Goal: Task Accomplishment & Management: Complete application form

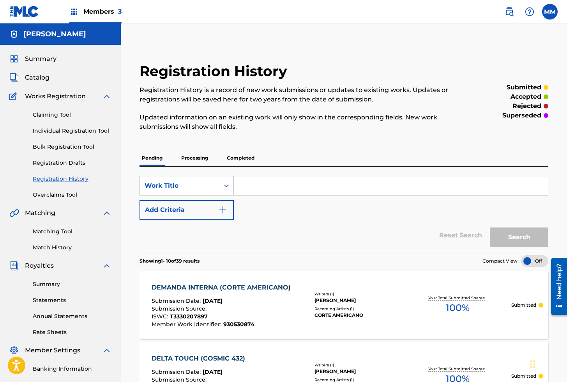
click at [43, 60] on span "Summary" at bounding box center [41, 58] width 32 height 9
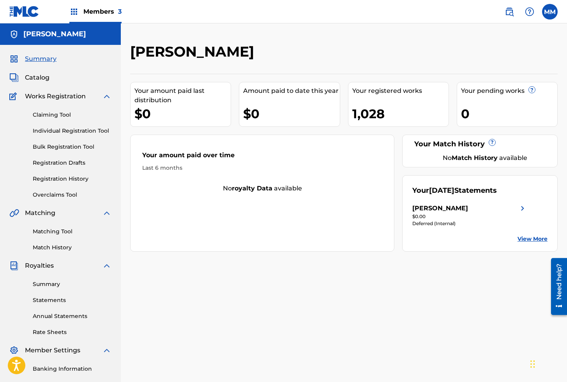
click at [65, 180] on link "Registration History" at bounding box center [72, 179] width 79 height 8
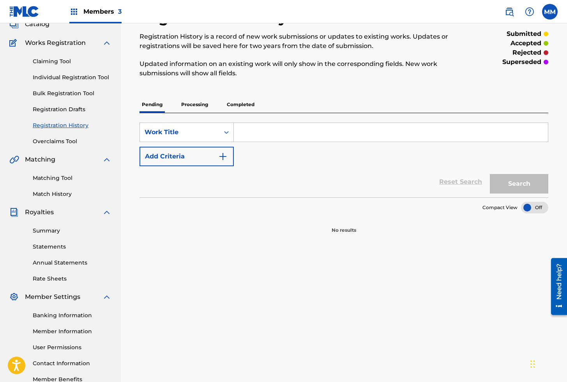
scroll to position [61, 0]
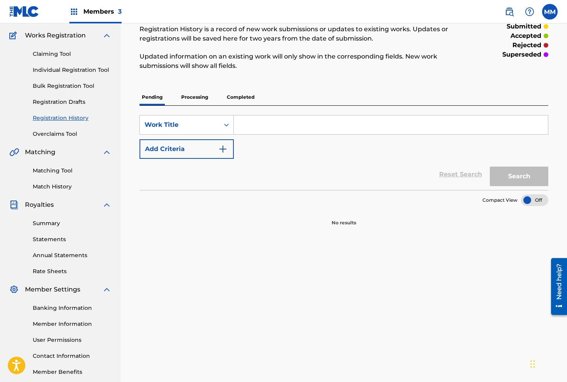
click at [194, 96] on p "Processing" at bounding box center [195, 97] width 32 height 16
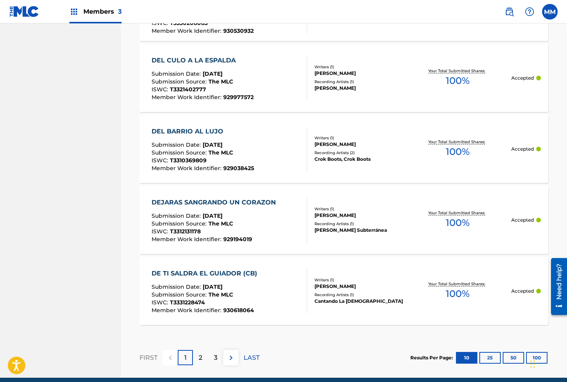
scroll to position [686, 0]
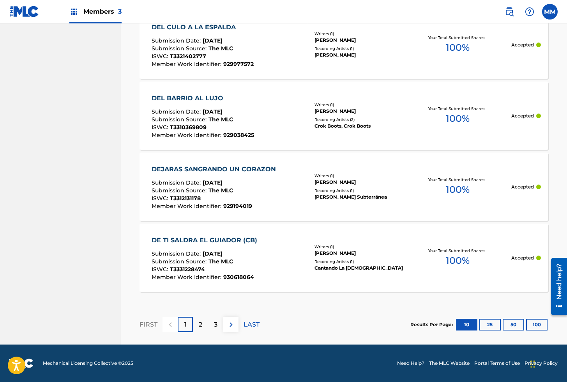
click at [529, 322] on button "100" at bounding box center [536, 325] width 21 height 12
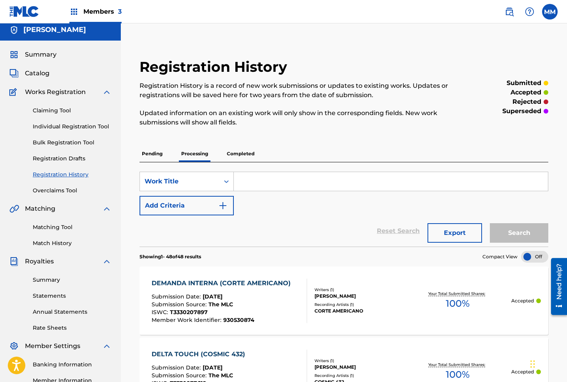
scroll to position [0, 0]
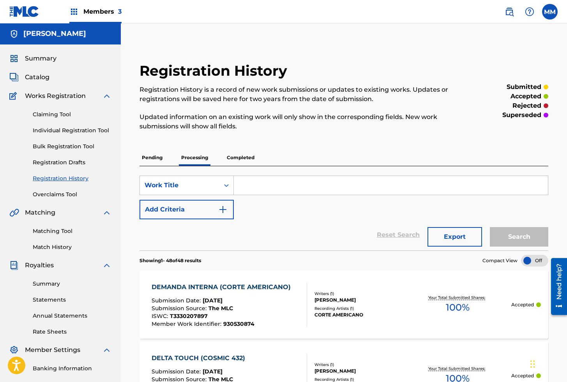
click at [41, 73] on span "Catalog" at bounding box center [37, 77] width 25 height 9
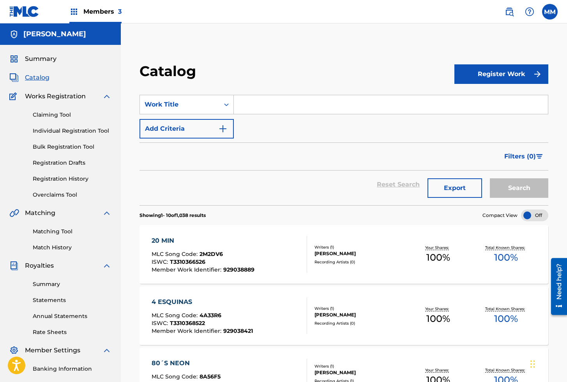
click at [78, 131] on link "Individual Registration Tool" at bounding box center [72, 131] width 79 height 8
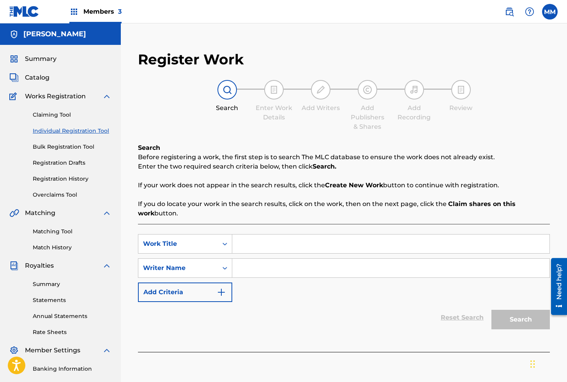
click at [45, 284] on link "Summary" at bounding box center [72, 284] width 79 height 8
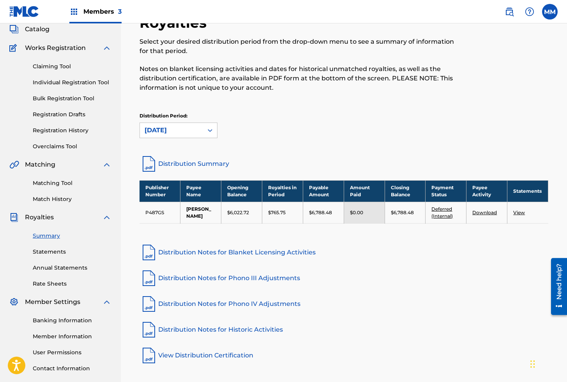
scroll to position [46, 0]
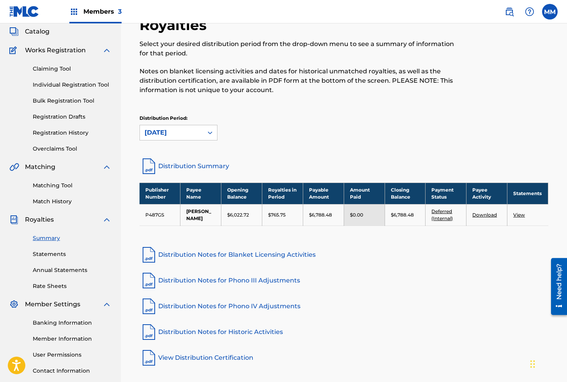
click at [61, 131] on link "Registration History" at bounding box center [72, 133] width 79 height 8
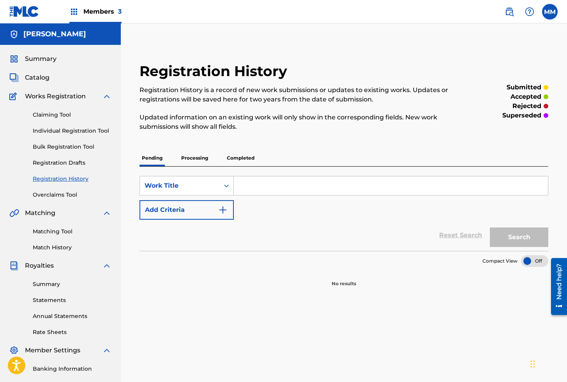
click at [194, 159] on p "Processing" at bounding box center [195, 158] width 32 height 16
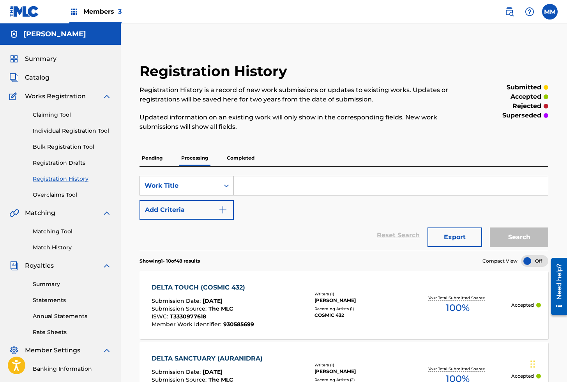
scroll to position [8, 0]
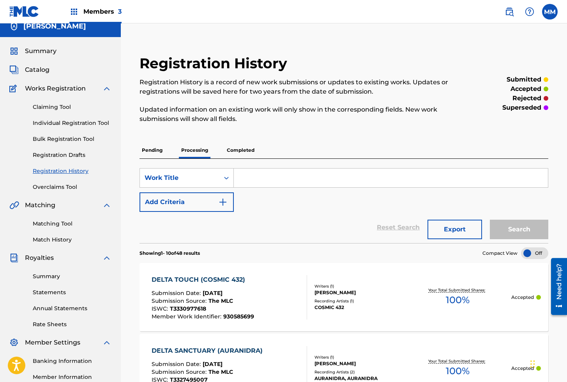
click at [60, 119] on div "Claiming Tool Individual Registration Tool Bulk Registration Tool Registration …" at bounding box center [60, 142] width 102 height 98
click at [65, 123] on link "Individual Registration Tool" at bounding box center [72, 123] width 79 height 8
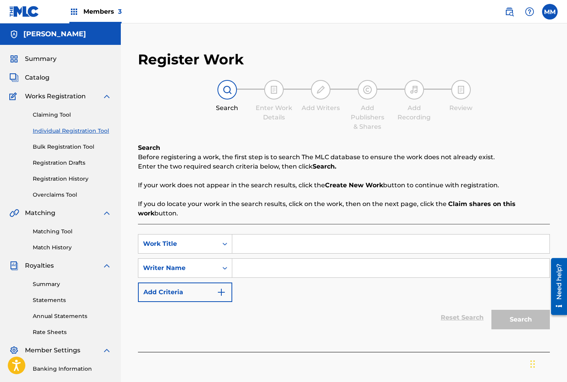
click at [260, 248] on input "Search Form" at bounding box center [390, 243] width 317 height 19
paste input "DEMANDA INTERNA (CORTE AMERICANO)"
type input "DEMANDA INTERNA (CORTE AMERICANO)"
click at [264, 271] on input "Search Form" at bounding box center [390, 267] width 317 height 19
drag, startPoint x: 214, startPoint y: 194, endPoint x: 84, endPoint y: 195, distance: 130.2
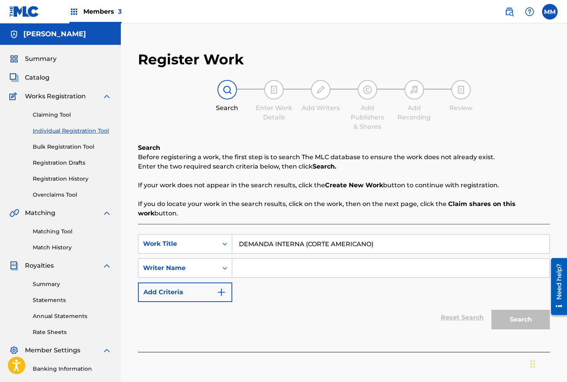
click at [214, 194] on div "Search Before registering a work, the first step is to search The MLC database …" at bounding box center [344, 180] width 412 height 75
drag, startPoint x: 279, startPoint y: 258, endPoint x: 282, endPoint y: 266, distance: 8.1
click at [279, 259] on input "Search Form" at bounding box center [390, 267] width 317 height 19
type input "[PERSON_NAME]"
click at [510, 321] on button "Search" at bounding box center [521, 319] width 58 height 19
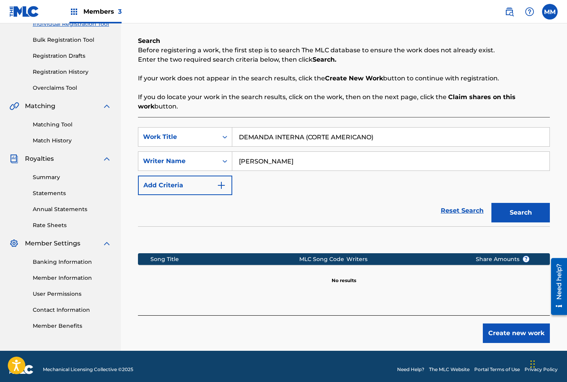
scroll to position [113, 0]
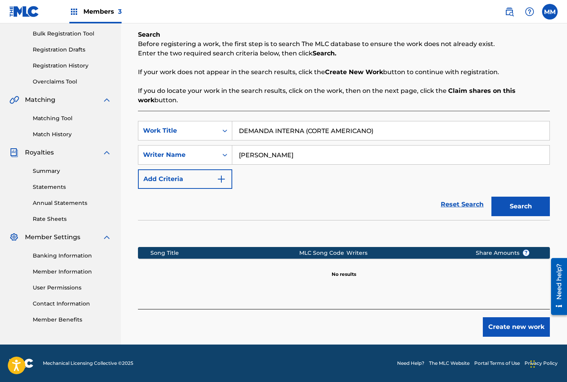
click at [507, 329] on button "Create new work" at bounding box center [516, 326] width 67 height 19
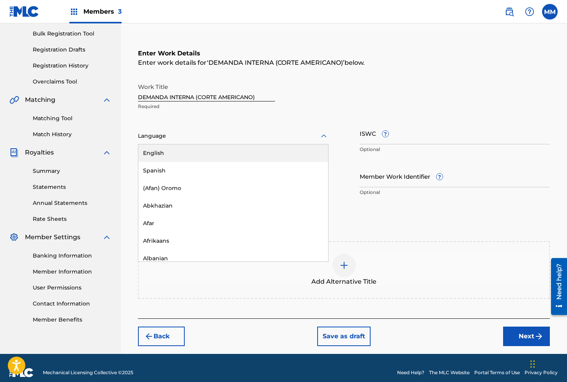
click at [195, 136] on div at bounding box center [233, 136] width 191 height 10
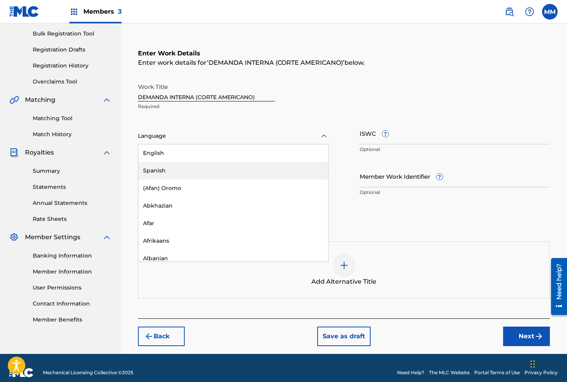
click at [160, 170] on div "Spanish" at bounding box center [233, 171] width 190 height 18
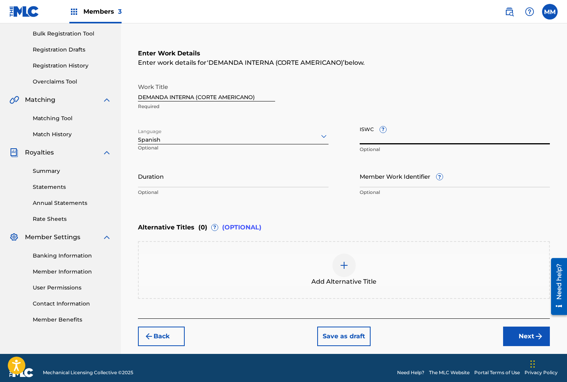
click at [370, 139] on input "ISWC ?" at bounding box center [455, 133] width 191 height 22
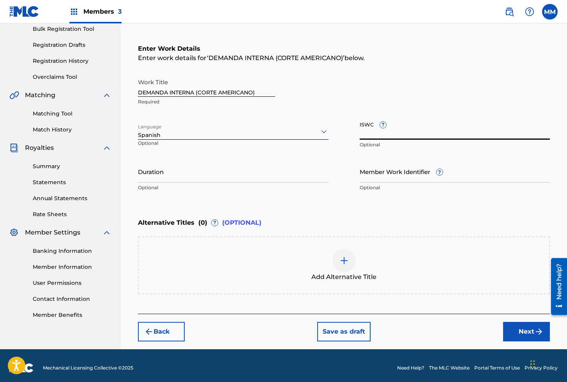
scroll to position [122, 0]
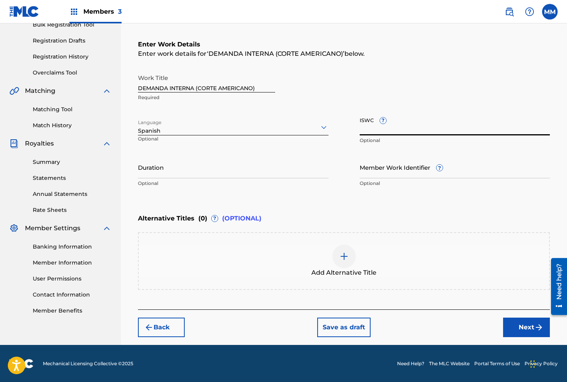
paste input "T3330207897"
type input "T3330207897"
click at [384, 161] on input "Member Work Identifier ?" at bounding box center [455, 167] width 191 height 22
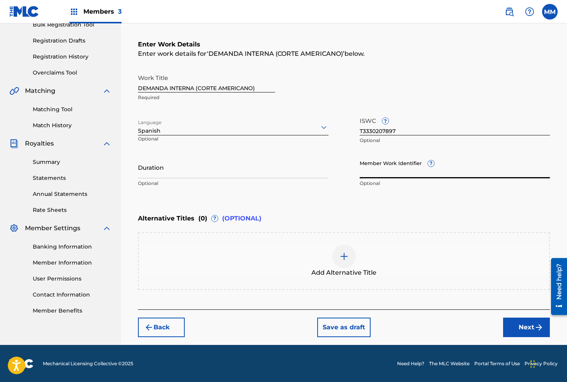
paste input "930530874"
type input "930530874"
click at [526, 328] on button "Next" at bounding box center [526, 326] width 47 height 19
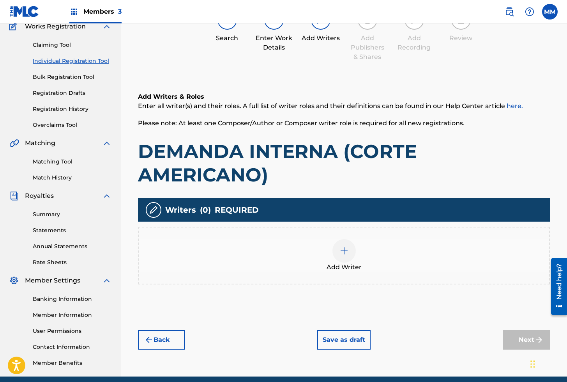
scroll to position [72, 0]
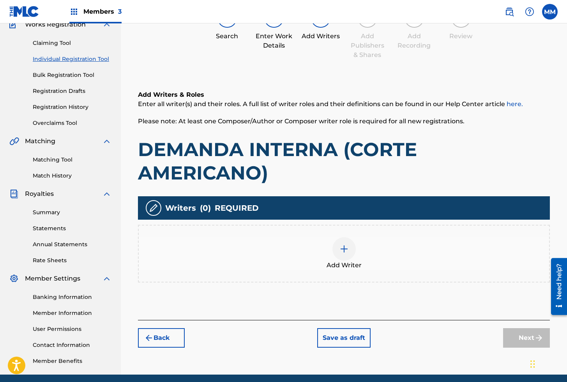
click at [349, 253] on div at bounding box center [344, 248] width 23 height 23
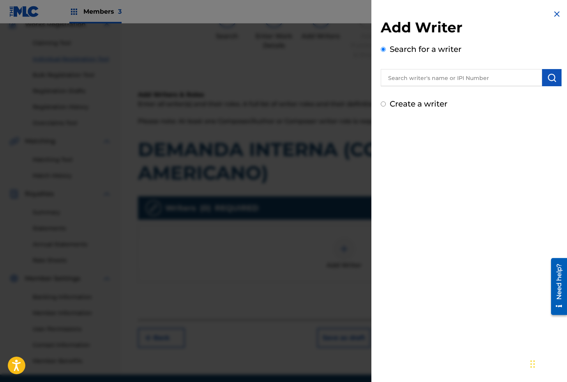
click at [421, 80] on input "text" at bounding box center [461, 77] width 161 height 17
paste input "01279306825"
type input "01279306825"
click at [547, 76] on img "submit" at bounding box center [551, 77] width 9 height 9
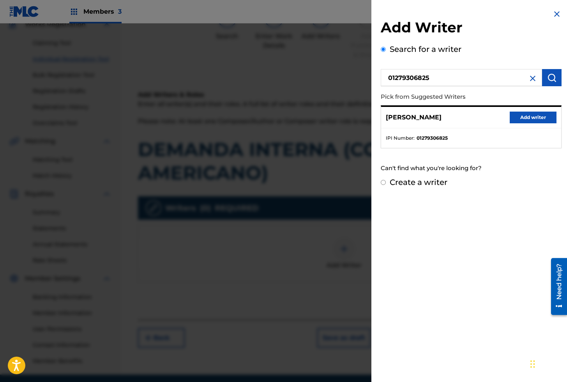
click at [517, 115] on button "Add writer" at bounding box center [533, 118] width 47 height 12
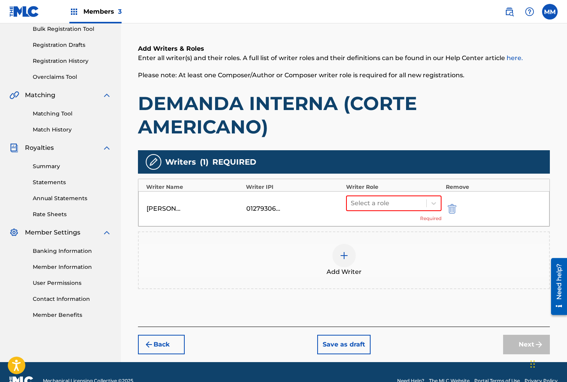
scroll to position [135, 0]
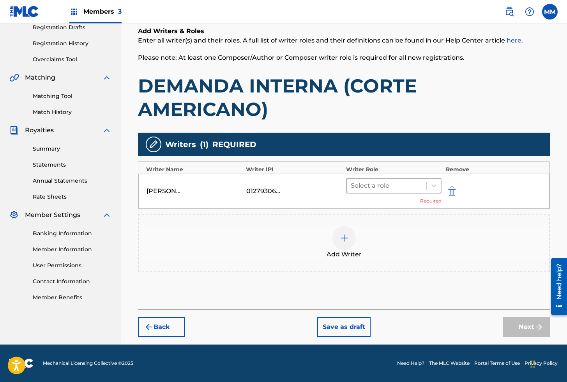
click at [374, 186] on div at bounding box center [387, 185] width 72 height 11
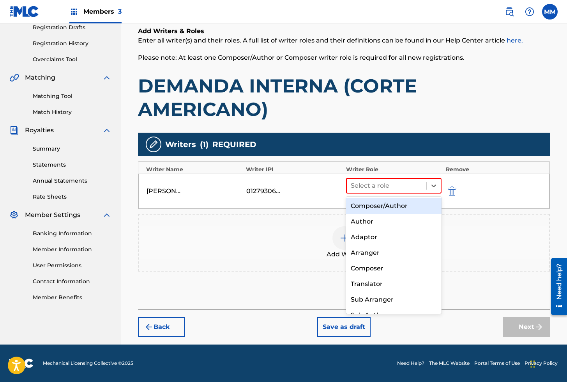
click at [374, 207] on div "Composer/Author" at bounding box center [394, 206] width 96 height 16
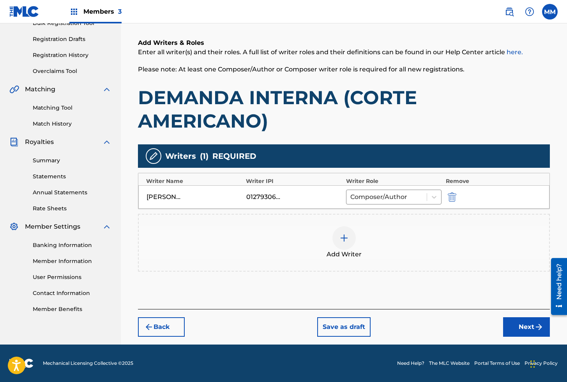
click at [514, 330] on button "Next" at bounding box center [526, 326] width 47 height 19
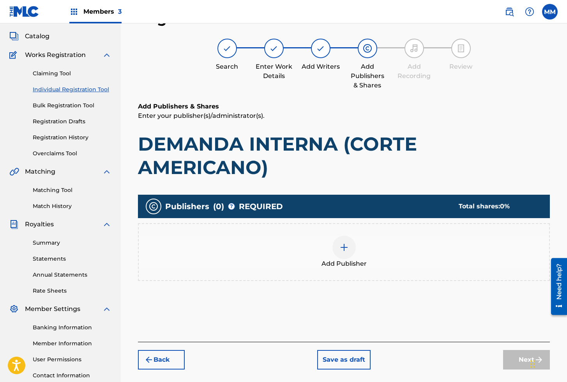
scroll to position [35, 0]
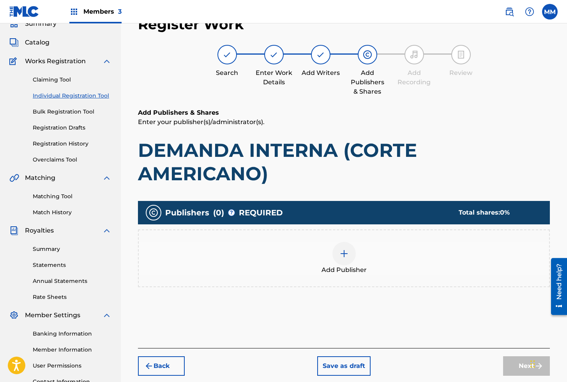
click at [342, 257] on img at bounding box center [344, 253] width 9 height 9
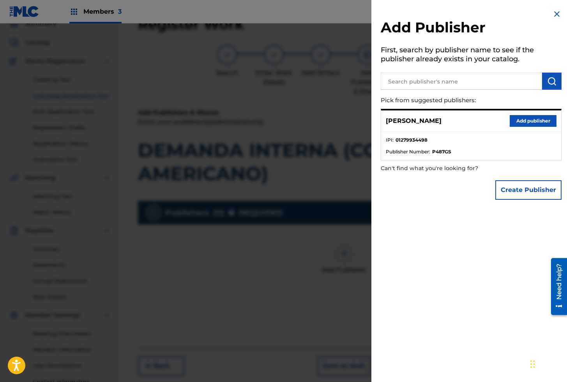
click at [525, 120] on button "Add publisher" at bounding box center [533, 121] width 47 height 12
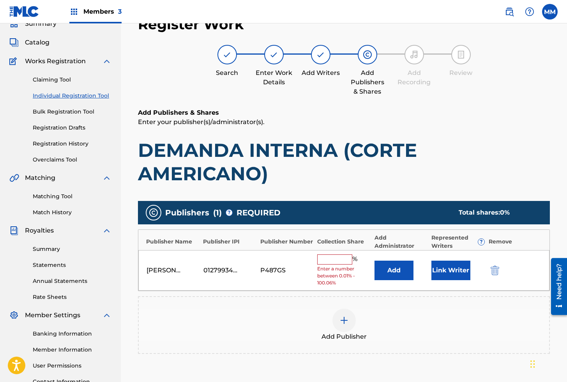
click at [446, 264] on button "Link Writer" at bounding box center [451, 269] width 39 height 19
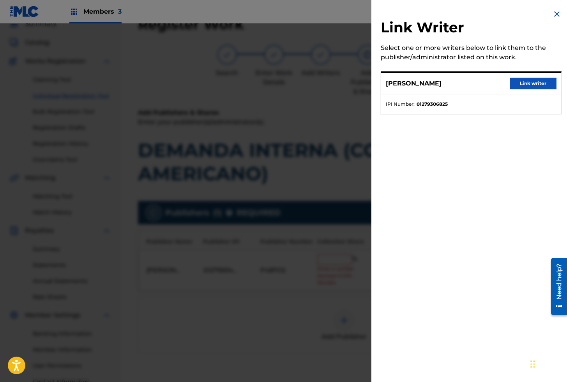
click at [528, 84] on button "Link writer" at bounding box center [533, 84] width 47 height 12
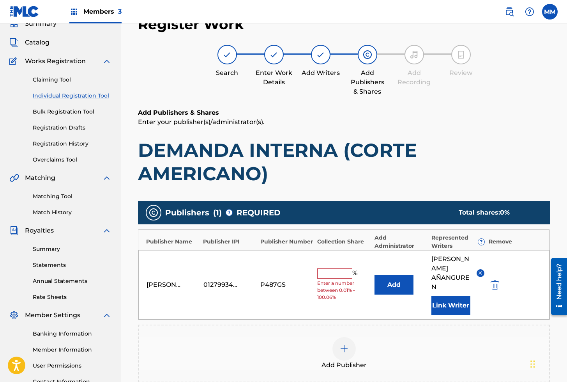
click at [337, 270] on input "text" at bounding box center [334, 273] width 35 height 10
type input "100"
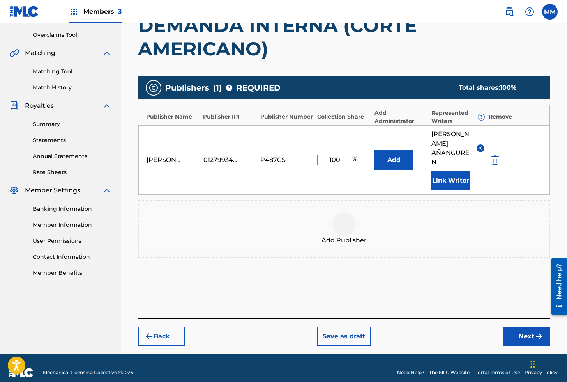
click at [513, 326] on button "Next" at bounding box center [526, 335] width 47 height 19
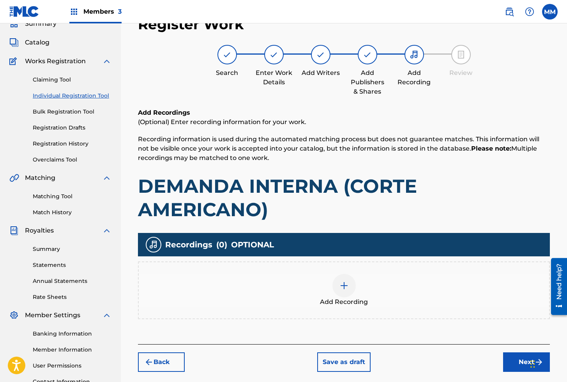
click at [345, 283] on img at bounding box center [344, 285] width 9 height 9
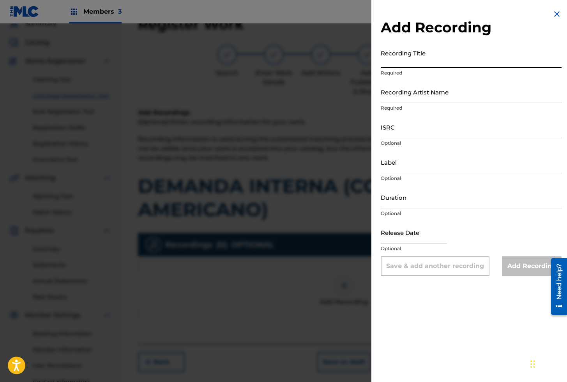
click at [397, 61] on input "Recording Title" at bounding box center [471, 57] width 181 height 22
paste input "DEMANDA INTERNA"
type input "DEMANDA INTERNA"
click at [400, 95] on input "Recording Artist Name" at bounding box center [471, 92] width 181 height 22
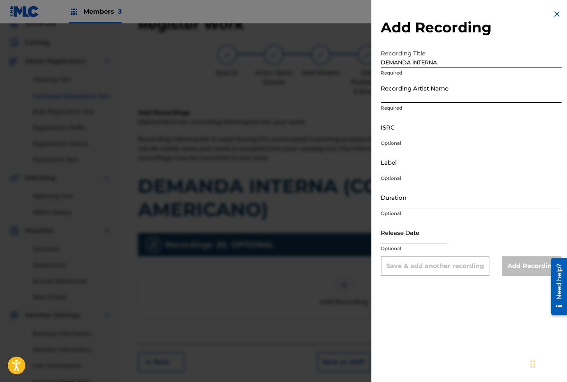
paste input "CORTE AMERICANO"
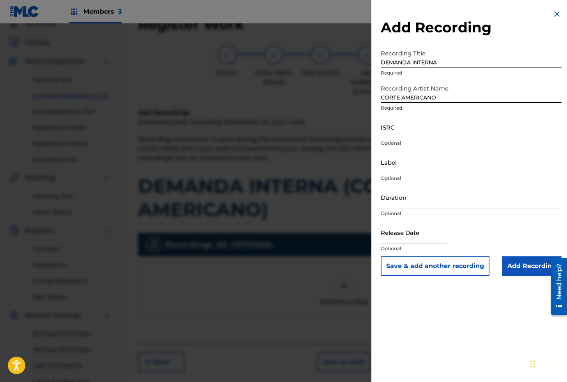
scroll to position [35, 0]
type input "CORTE AMERICANO"
click at [404, 126] on input "ISRC" at bounding box center [471, 127] width 181 height 22
paste input "AEA3A2142702"
type input "AEA3A2142702"
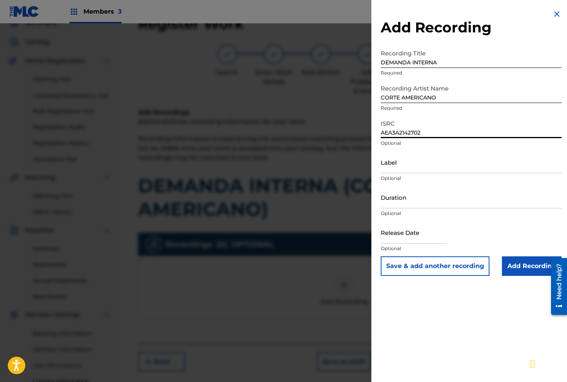
click at [522, 266] on input "Add Recording" at bounding box center [532, 265] width 60 height 19
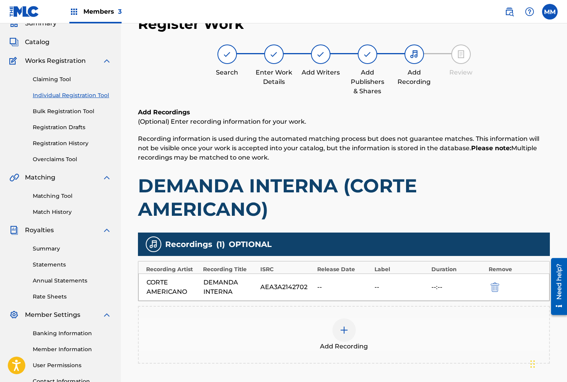
scroll to position [115, 0]
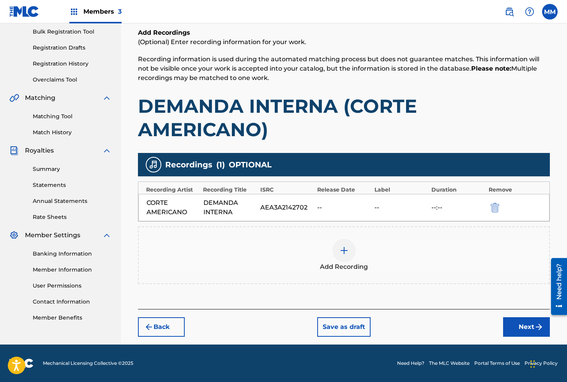
click at [520, 329] on button "Next" at bounding box center [526, 326] width 47 height 19
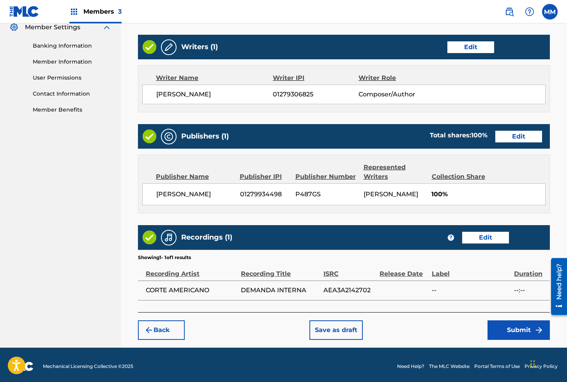
scroll to position [335, 0]
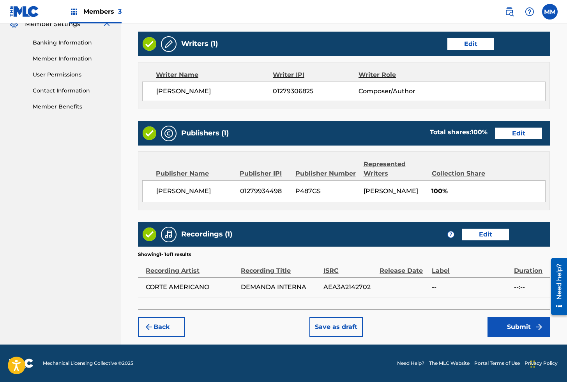
click at [501, 321] on button "Submit" at bounding box center [519, 326] width 62 height 19
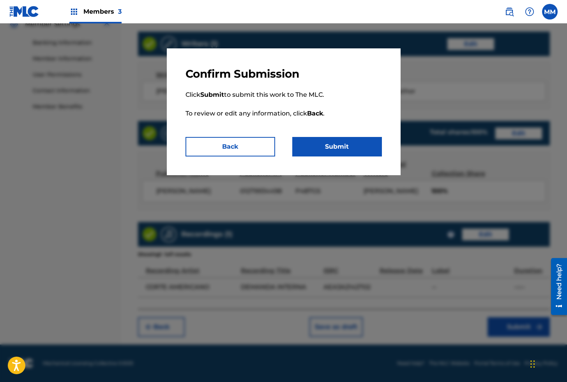
click at [334, 140] on button "Submit" at bounding box center [337, 146] width 90 height 19
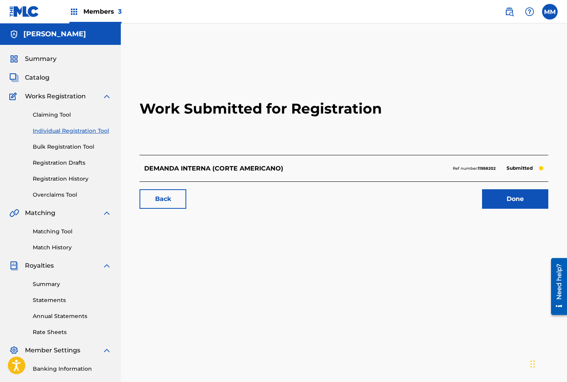
click at [505, 199] on link "Done" at bounding box center [515, 198] width 66 height 19
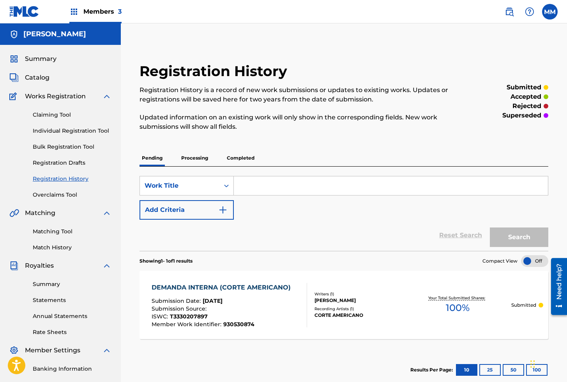
click at [82, 129] on link "Individual Registration Tool" at bounding box center [72, 131] width 79 height 8
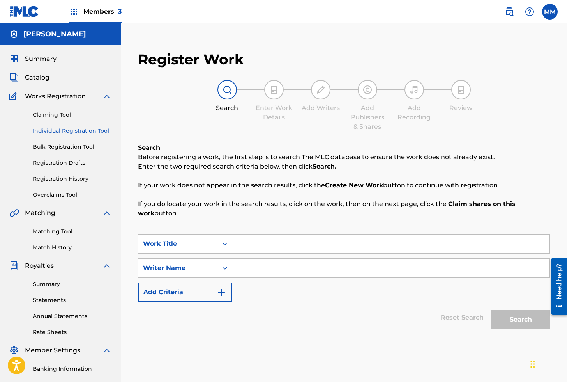
click at [282, 253] on div "SearchWithCriteriae235ace3-d6d1-427b-912f-cbc4622893ae Work Title SearchWithCri…" at bounding box center [344, 268] width 412 height 68
click at [272, 247] on input "Search Form" at bounding box center [390, 243] width 317 height 19
paste input "DEMOCRACIA PRINCIPIOS ESENCIALES EXPLICADOS"
type input "DEMOCRACIA PRINCIPIOS ESENCIALES EXPLICADOS"
click at [281, 273] on input "Search Form" at bounding box center [390, 267] width 317 height 19
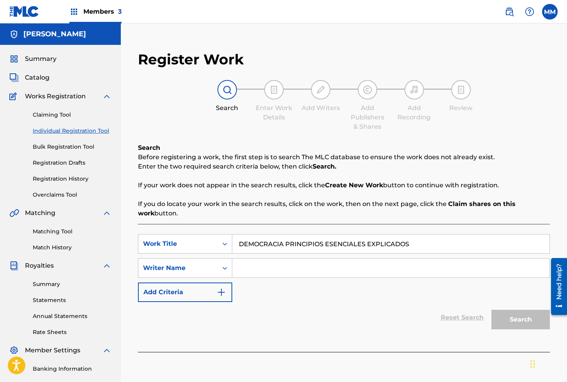
type input "[PERSON_NAME]"
click at [526, 318] on button "Search" at bounding box center [521, 319] width 58 height 19
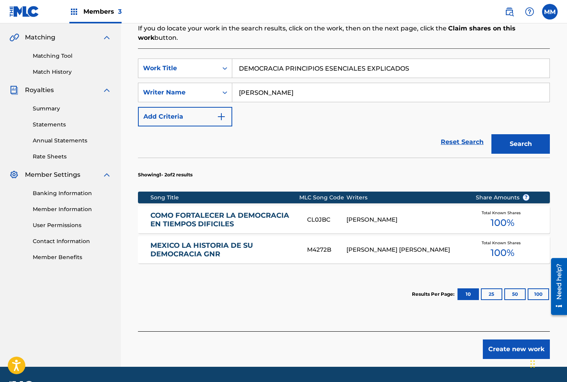
scroll to position [198, 0]
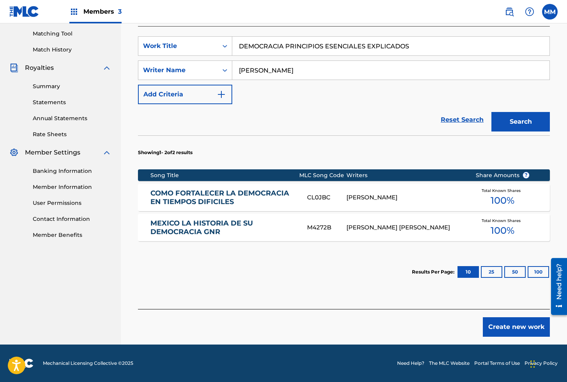
click at [502, 324] on button "Create new work" at bounding box center [516, 326] width 67 height 19
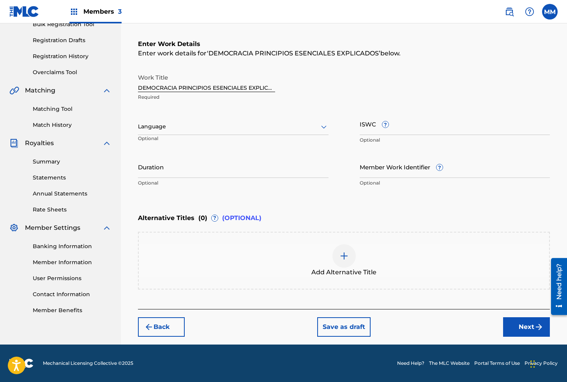
scroll to position [122, 0]
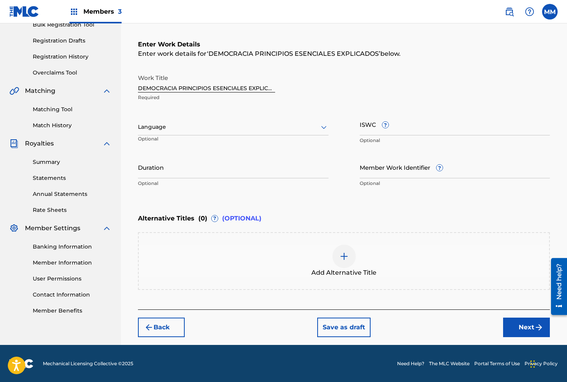
click at [158, 125] on div at bounding box center [233, 127] width 191 height 10
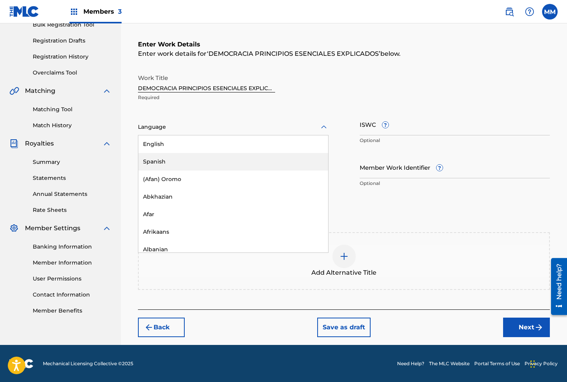
drag, startPoint x: 155, startPoint y: 158, endPoint x: 195, endPoint y: 156, distance: 40.2
click at [155, 158] on div "Spanish" at bounding box center [233, 162] width 190 height 18
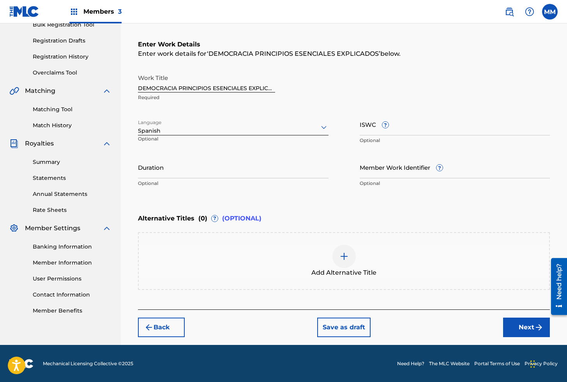
click at [367, 127] on input "ISWC ?" at bounding box center [455, 124] width 191 height 22
paste input "T3312506591"
type input "T3312506591"
click at [377, 161] on input "Member Work Identifier ?" at bounding box center [455, 167] width 191 height 22
paste input "929229135"
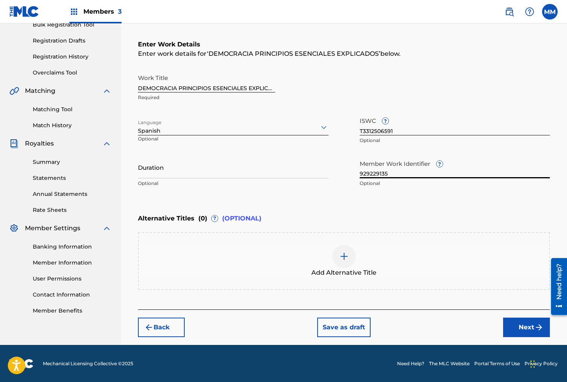
type input "929229135"
click at [533, 326] on button "Next" at bounding box center [526, 326] width 47 height 19
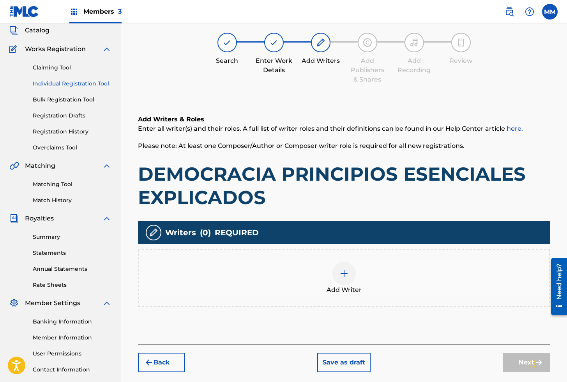
scroll to position [35, 0]
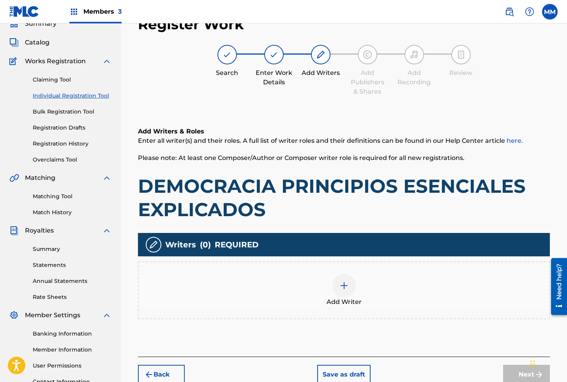
click at [350, 282] on div at bounding box center [344, 285] width 23 height 23
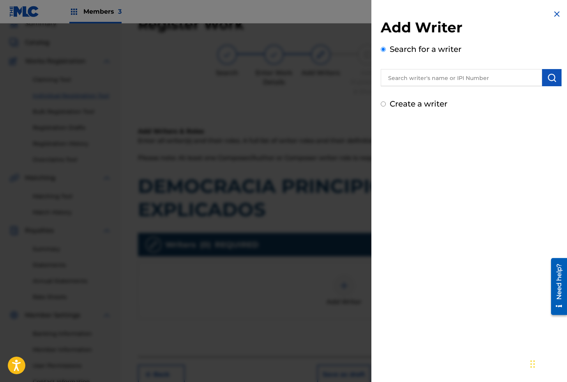
click at [433, 74] on input "text" at bounding box center [461, 77] width 161 height 17
paste input "01282187835"
type input "01282187835"
click at [547, 79] on img "submit" at bounding box center [551, 77] width 9 height 9
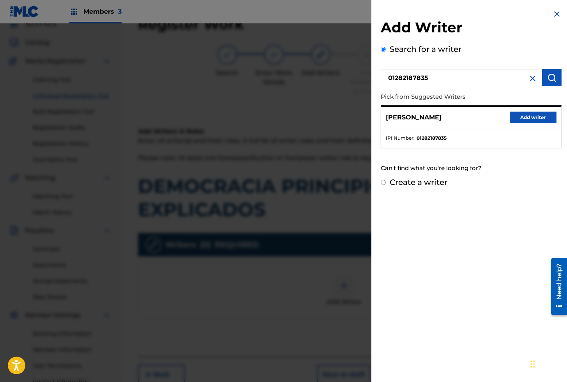
click at [526, 122] on button "Add writer" at bounding box center [533, 118] width 47 height 12
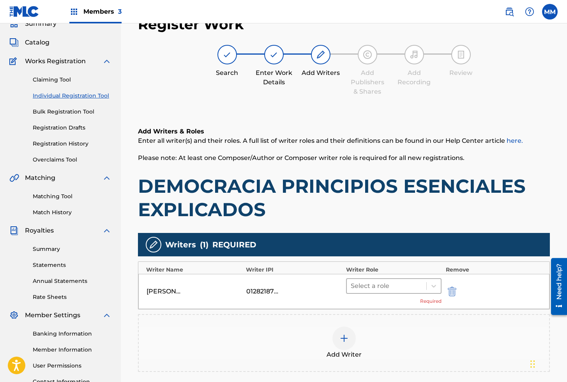
click at [381, 283] on div at bounding box center [387, 285] width 72 height 11
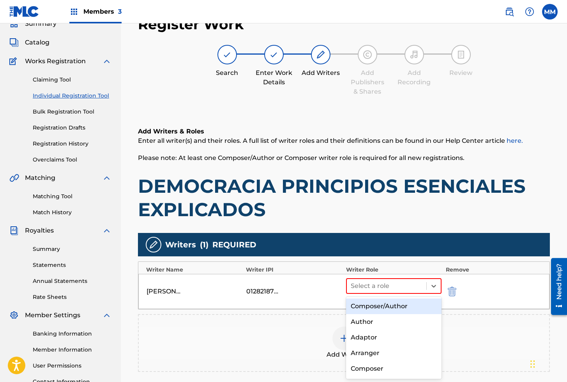
click at [384, 306] on div "Composer/Author" at bounding box center [394, 306] width 96 height 16
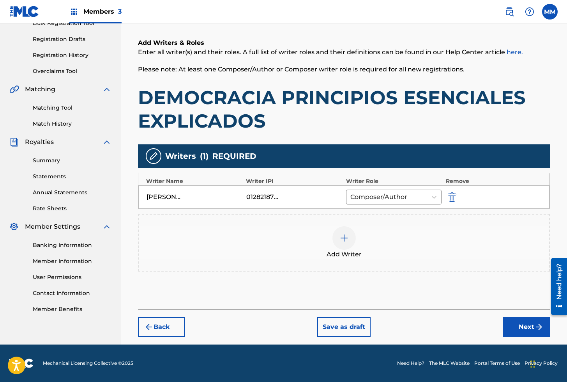
click at [531, 322] on button "Next" at bounding box center [526, 326] width 47 height 19
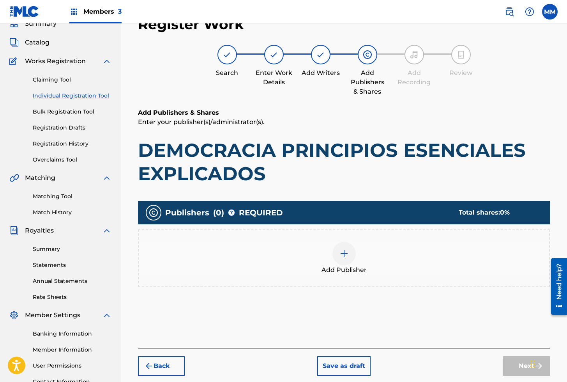
click at [342, 252] on img at bounding box center [344, 253] width 9 height 9
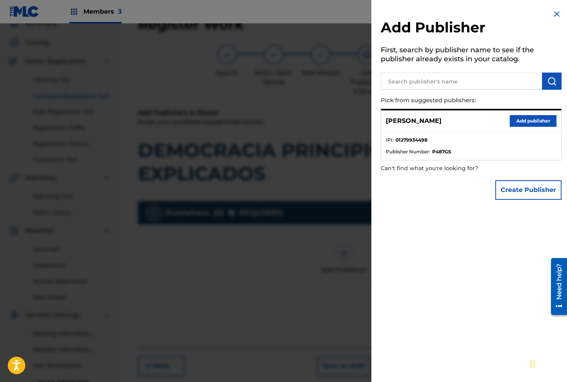
click at [518, 119] on button "Add publisher" at bounding box center [533, 121] width 47 height 12
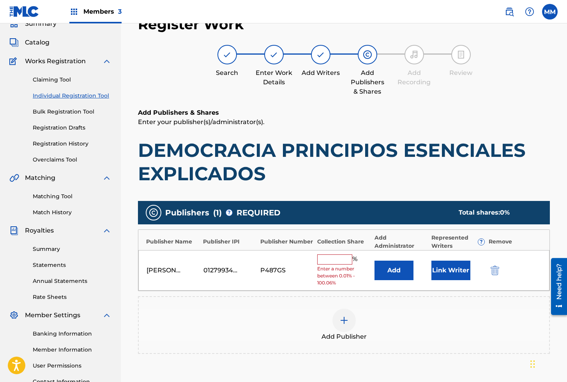
click at [446, 275] on button "Link Writer" at bounding box center [451, 269] width 39 height 19
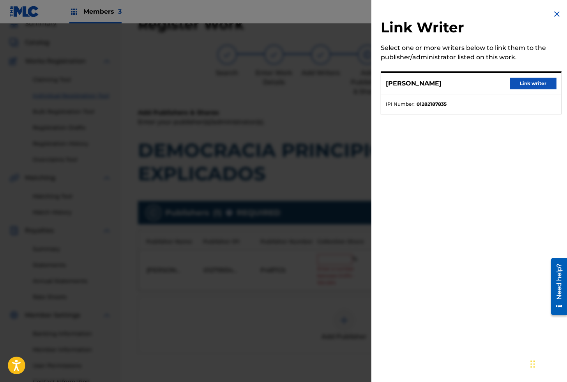
click at [515, 84] on button "Link writer" at bounding box center [533, 84] width 47 height 12
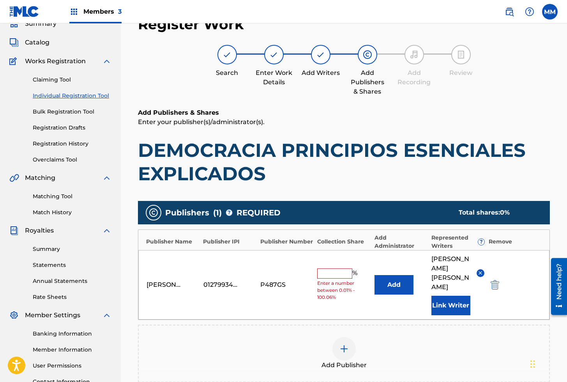
click at [335, 268] on input "text" at bounding box center [334, 273] width 35 height 10
type input "100"
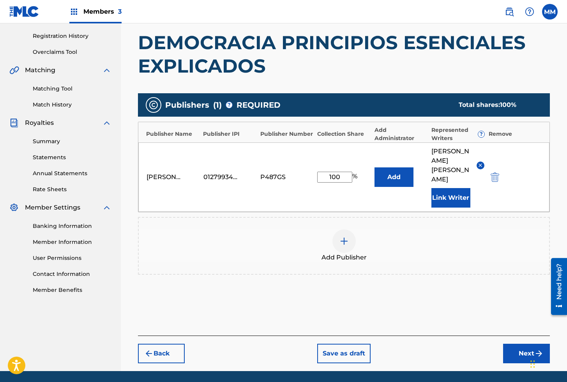
scroll to position [150, 0]
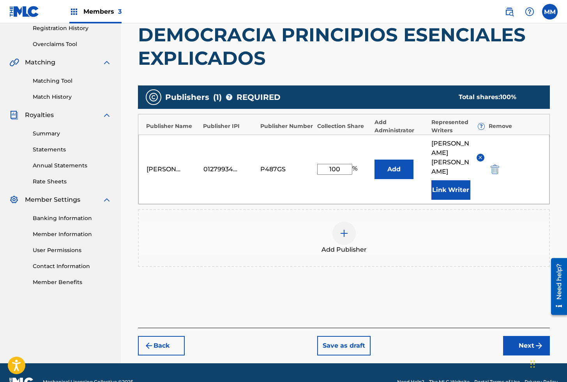
click at [531, 336] on button "Next" at bounding box center [526, 345] width 47 height 19
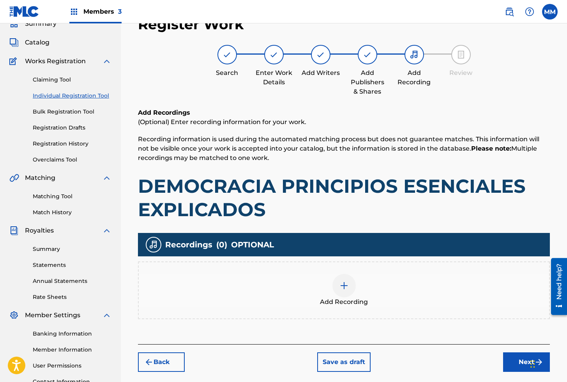
click at [342, 288] on img at bounding box center [344, 285] width 9 height 9
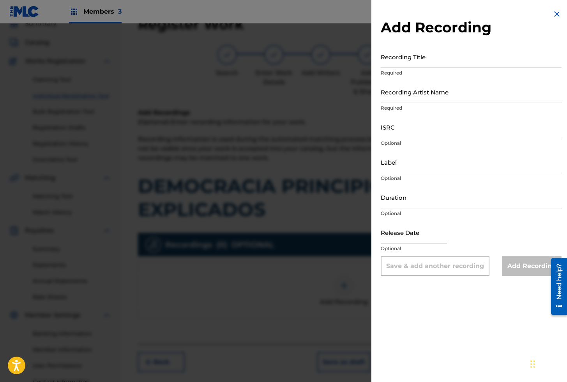
scroll to position [35, 0]
click at [418, 60] on input "Recording Title" at bounding box center [471, 57] width 181 height 22
paste input "DEMOCRACIA PRINCIPIOS ESENCIALES EXPLICADOS. EPISODIO 1"
type input "DEMOCRACIA PRINCIPIOS ESENCIALES EXPLICADOS. EPISODIO 1"
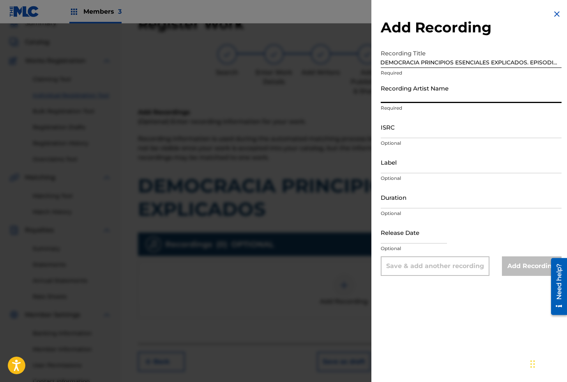
click at [407, 90] on input "Recording Artist Name" at bounding box center [471, 92] width 181 height 22
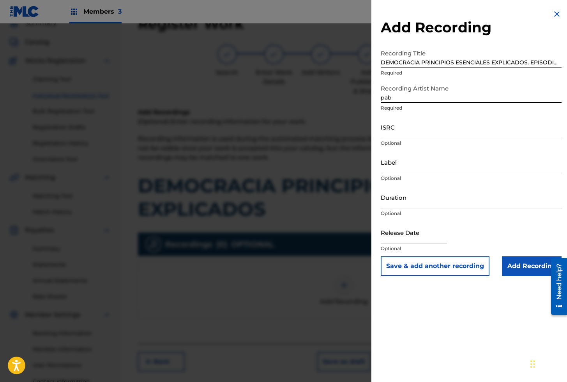
type input "[PERSON_NAME]"
click at [420, 125] on input "ISRC" at bounding box center [471, 127] width 181 height 22
paste input "QZXLZ2500858"
type input "QZXLZ2500858"
click at [428, 270] on button "Save & add another recording" at bounding box center [435, 265] width 109 height 19
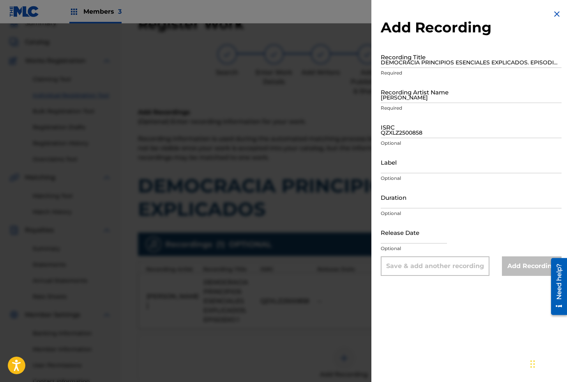
click at [405, 59] on input "DEMOCRACIA PRINCIPIOS ESENCIALES EXPLICADOS. EPISODIO 1" at bounding box center [471, 57] width 181 height 22
paste input "DEMOCRACIA PRINCIPIOS ESENCIALES EXPLICADOS. EPISODIO 2"
type input "DEMOCRACIA PRINCIPIOS ESENCIALES EXPLICADOS. EPISODIO 2"
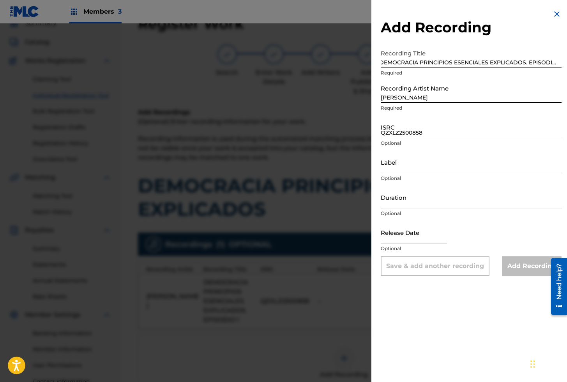
scroll to position [0, 0]
click at [414, 93] on input "[PERSON_NAME]" at bounding box center [471, 92] width 181 height 22
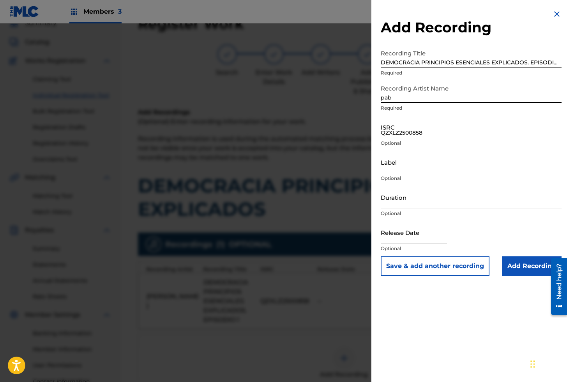
type input "[PERSON_NAME]"
click at [405, 130] on input "QZXLZ2500858" at bounding box center [471, 127] width 181 height 22
paste input "QZXLZ2500859"
type input "QZXLZ2500859"
click at [526, 266] on input "Add Recording" at bounding box center [532, 265] width 60 height 19
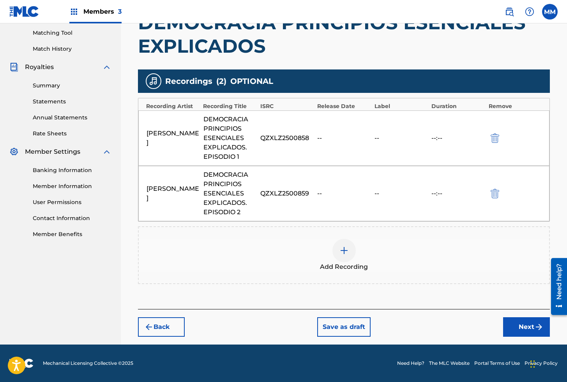
click at [521, 326] on button "Next" at bounding box center [526, 326] width 47 height 19
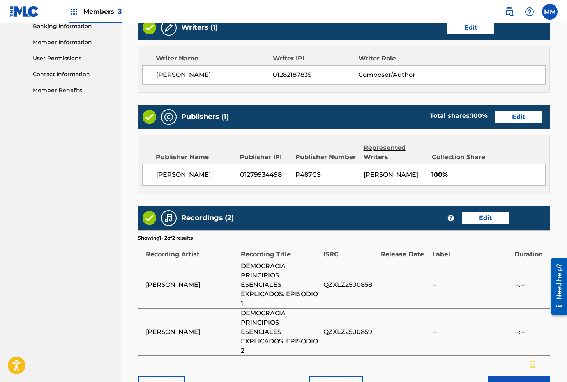
scroll to position [409, 0]
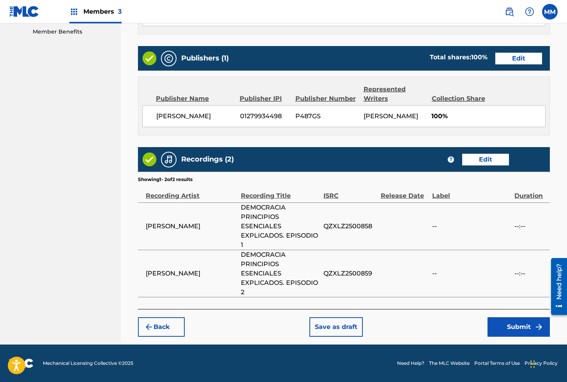
click at [515, 329] on button "Submit" at bounding box center [519, 326] width 62 height 19
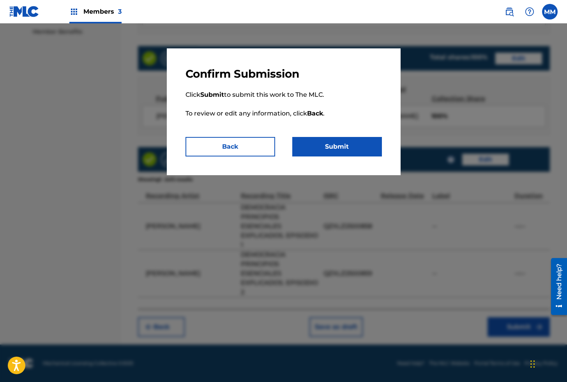
click at [338, 150] on button "Submit" at bounding box center [337, 146] width 90 height 19
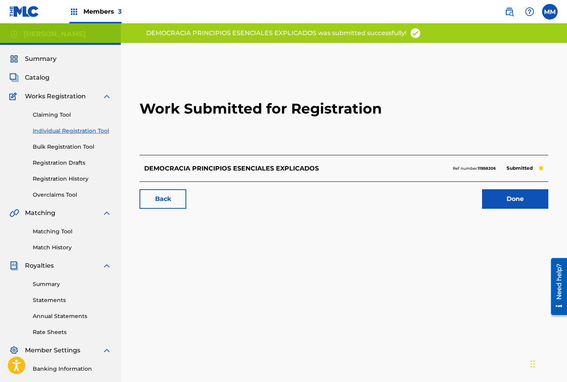
click at [504, 200] on link "Done" at bounding box center [515, 198] width 66 height 19
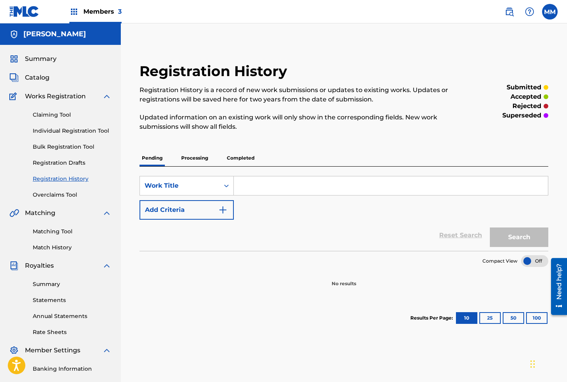
click at [86, 128] on link "Individual Registration Tool" at bounding box center [72, 131] width 79 height 8
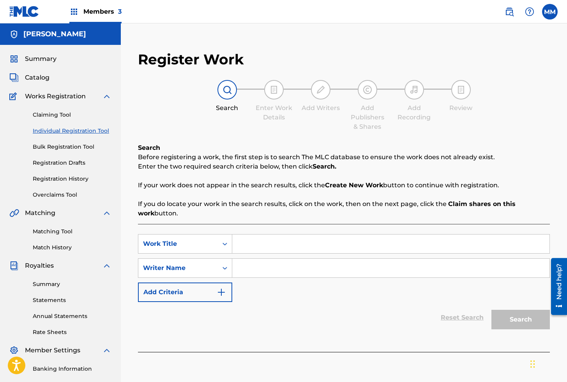
click at [251, 241] on input "Search Form" at bounding box center [390, 243] width 317 height 19
paste input "DESARROLLO DE LA AUTOESTIMA"
type input "DESARROLLO DE LA AUTOESTIMA"
click at [289, 271] on input "Search Form" at bounding box center [390, 267] width 317 height 19
type input "[PERSON_NAME]"
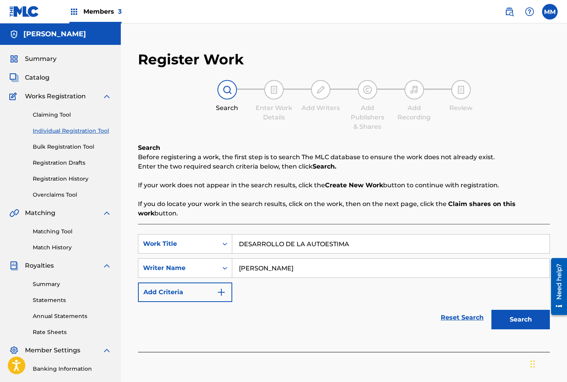
click at [537, 318] on button "Search" at bounding box center [521, 319] width 58 height 19
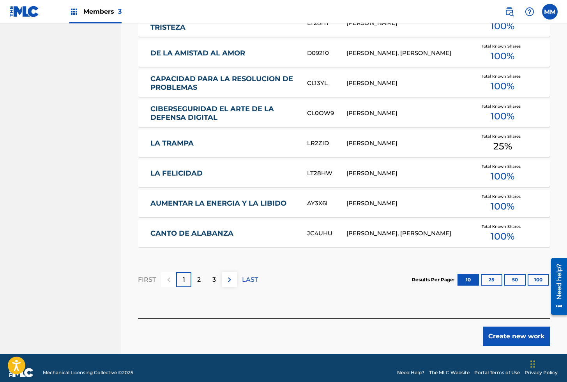
click at [507, 344] on button "Create new work" at bounding box center [516, 335] width 67 height 19
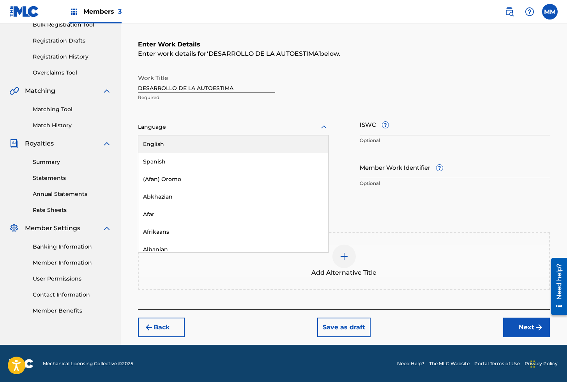
click at [174, 129] on div at bounding box center [233, 127] width 191 height 10
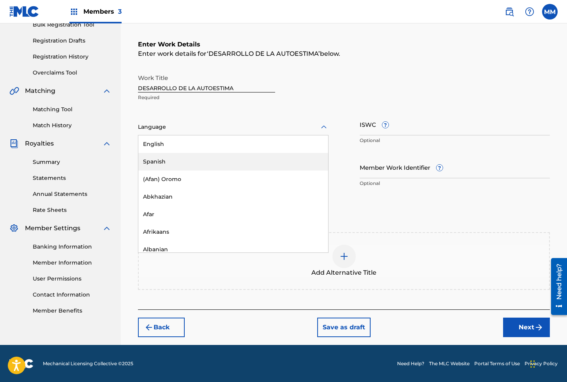
click at [155, 158] on div "Spanish" at bounding box center [233, 162] width 190 height 18
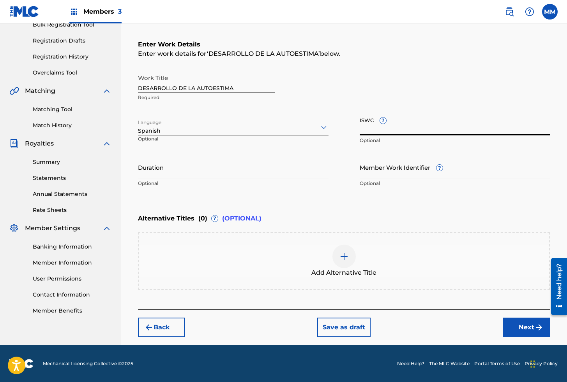
click at [378, 130] on input "ISWC ?" at bounding box center [455, 124] width 191 height 22
paste input "T3312774684"
type input "T3312774684"
click at [386, 168] on input "Member Work Identifier ?" at bounding box center [455, 167] width 191 height 22
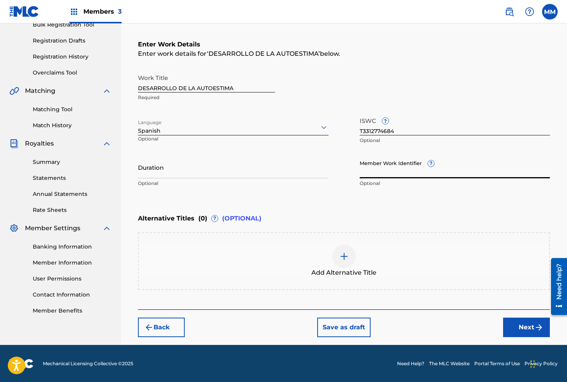
paste input "929245484"
type input "929245484"
click at [533, 328] on button "Next" at bounding box center [526, 326] width 47 height 19
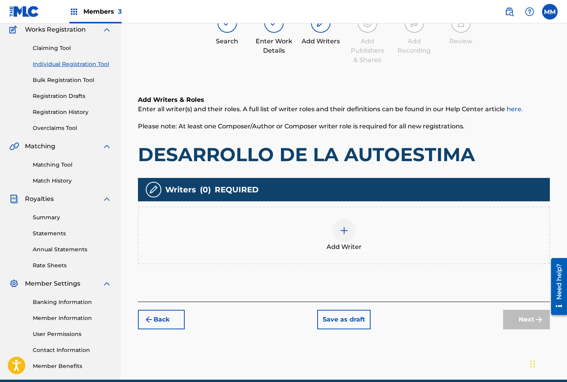
scroll to position [35, 0]
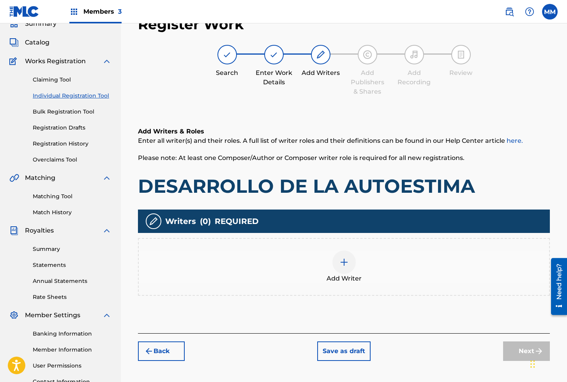
click at [345, 267] on div at bounding box center [344, 261] width 23 height 23
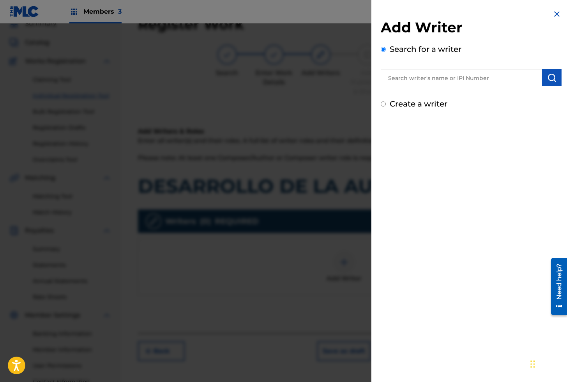
click at [437, 74] on input "text" at bounding box center [461, 77] width 161 height 17
paste input "01282187835"
type input "01282187835"
click at [548, 81] on img "submit" at bounding box center [551, 77] width 9 height 9
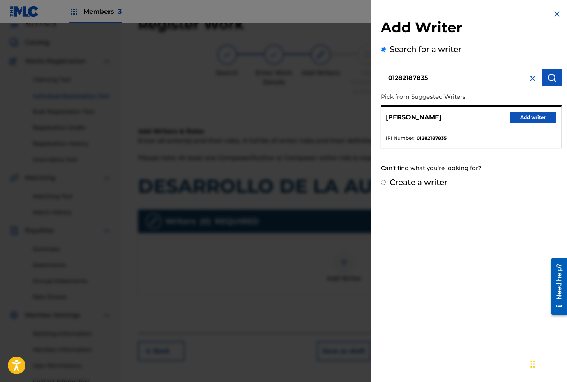
click at [525, 116] on button "Add writer" at bounding box center [533, 118] width 47 height 12
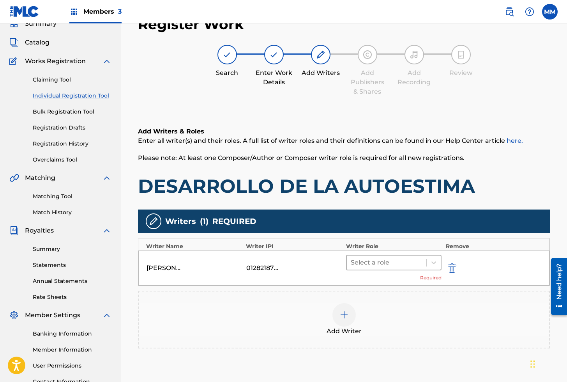
click at [370, 266] on div at bounding box center [387, 262] width 72 height 11
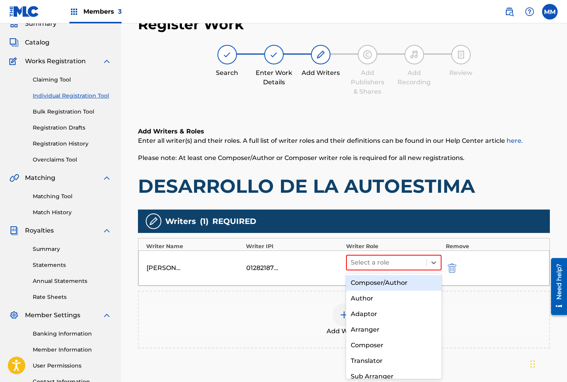
click at [378, 281] on div "Composer/Author" at bounding box center [394, 283] width 96 height 16
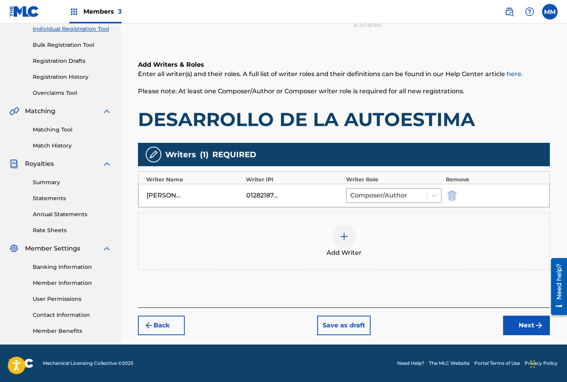
click at [525, 325] on button "Next" at bounding box center [526, 324] width 47 height 19
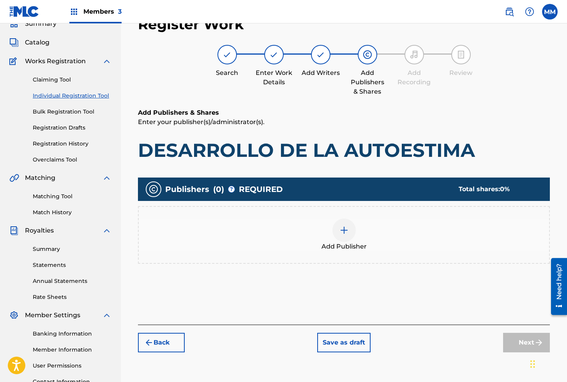
click at [343, 231] on img at bounding box center [344, 229] width 9 height 9
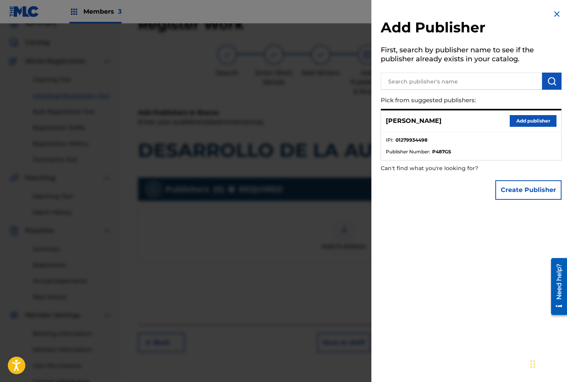
click at [542, 120] on button "Add publisher" at bounding box center [533, 121] width 47 height 12
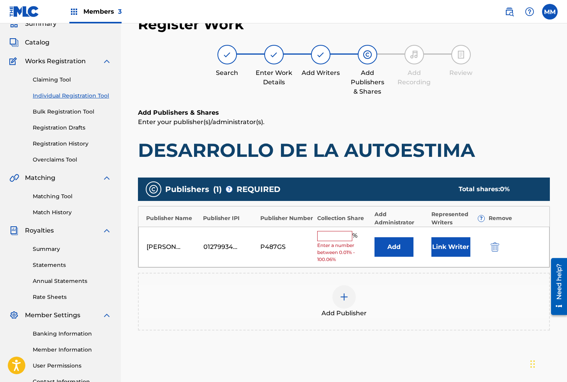
click at [444, 247] on button "Link Writer" at bounding box center [451, 246] width 39 height 19
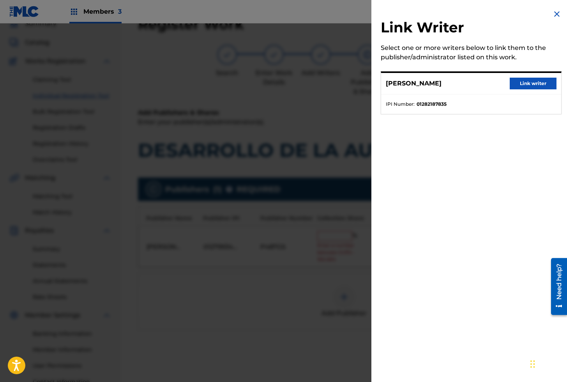
click at [534, 81] on button "Link writer" at bounding box center [533, 84] width 47 height 12
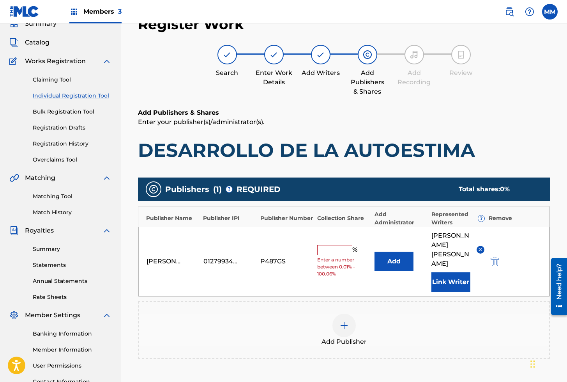
click at [338, 245] on input "text" at bounding box center [334, 250] width 35 height 10
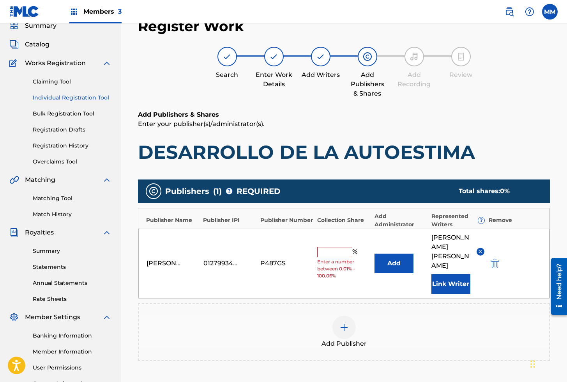
click at [335, 247] on input "text" at bounding box center [334, 252] width 35 height 10
type input "100"
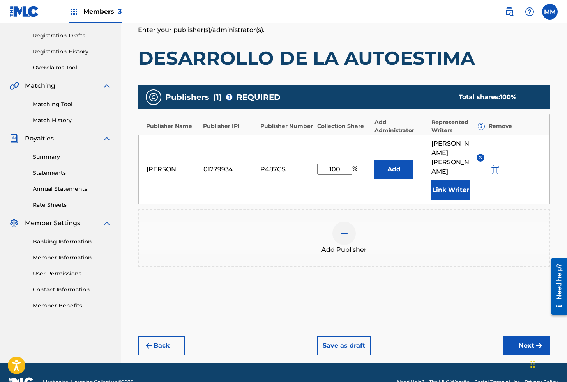
click at [514, 336] on button "Next" at bounding box center [526, 345] width 47 height 19
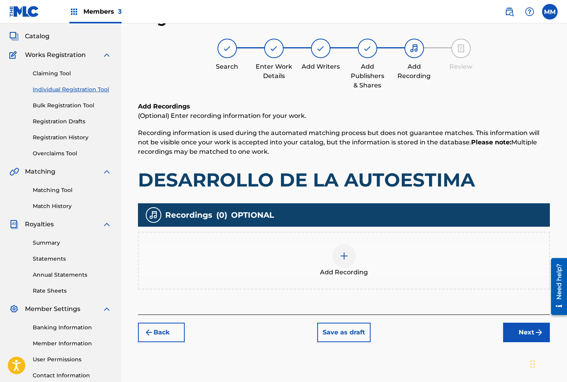
scroll to position [35, 0]
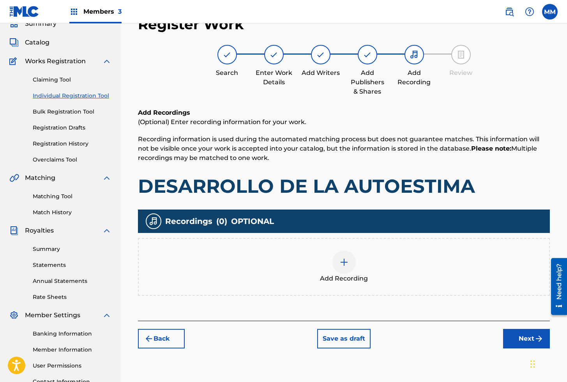
click at [342, 262] on img at bounding box center [344, 261] width 9 height 9
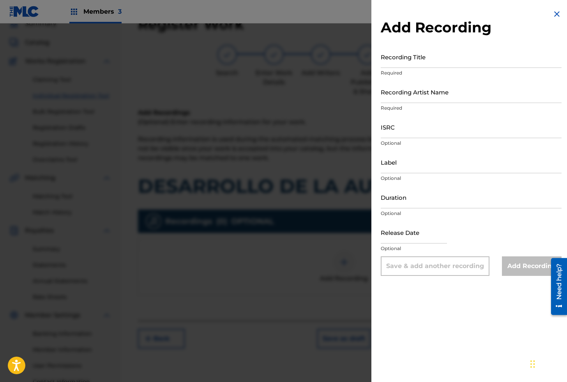
click at [410, 61] on input "Recording Title" at bounding box center [471, 57] width 181 height 22
paste input "DESARROLLO DE LA AUTOESTIMA. EPISODIO 1"
type input "DESARROLLO DE LA AUTOESTIMA. EPISODIO 1"
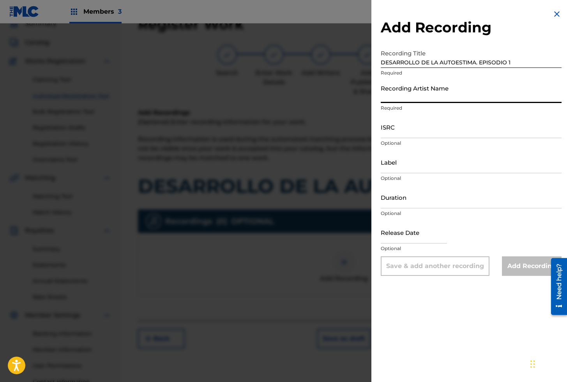
click at [430, 98] on input "Recording Artist Name" at bounding box center [471, 92] width 181 height 22
type input "o"
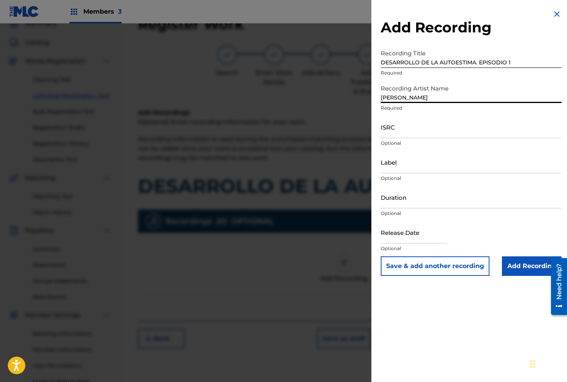
type input "[PERSON_NAME]"
click at [407, 134] on input "ISRC" at bounding box center [471, 127] width 181 height 22
paste input "QZXLZ2401864"
type input "QZXLZ2401864"
click at [429, 266] on button "Save & add another recording" at bounding box center [435, 265] width 109 height 19
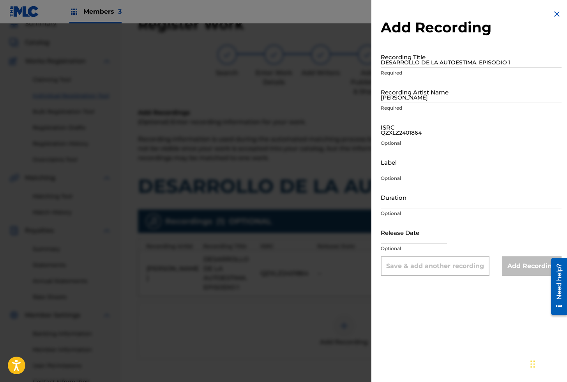
click at [402, 64] on input "DESARROLLO DE LA AUTOESTIMA. EPISODIO 1" at bounding box center [471, 57] width 181 height 22
paste input "DESARROLLO DE LA AUTOESTIMA. EPISODIO 2"
type input "DESARROLLO DE LA AUTOESTIMA. EPISODIO 2"
click at [408, 100] on input "[PERSON_NAME]" at bounding box center [471, 92] width 181 height 22
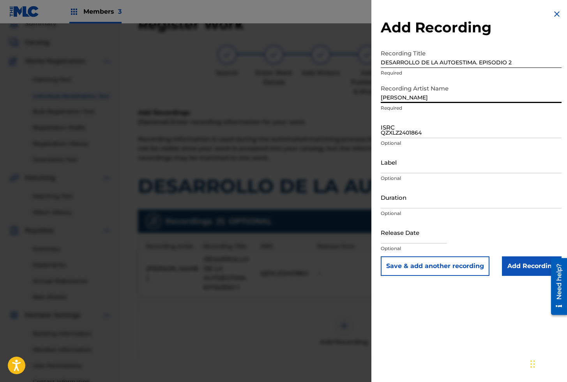
type input "[PERSON_NAME]"
click at [419, 122] on input "QZXLZ2401864" at bounding box center [471, 127] width 181 height 22
paste input "QZXLZ2401863"
type input "QZXLZ2401863"
click at [430, 263] on button "Save & add another recording" at bounding box center [435, 265] width 109 height 19
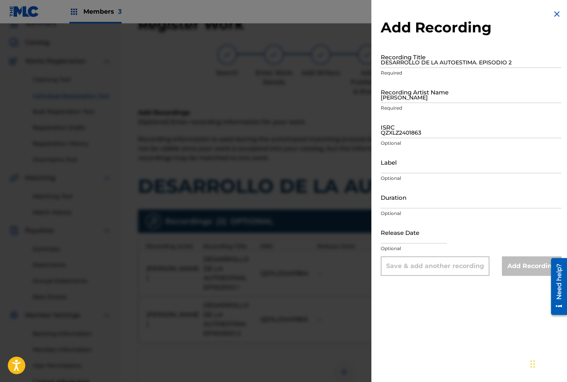
click at [404, 58] on input "DESARROLLO DE LA AUTOESTIMA. EPISODIO 2" at bounding box center [471, 57] width 181 height 22
paste input "DESARROLLO DE LA AUTOESTIMA. EPISODIO 3"
type input "DESARROLLO DE LA AUTOESTIMA. EPISODIO 3"
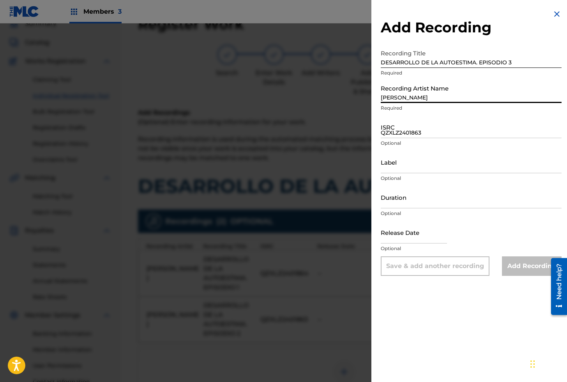
click at [413, 95] on input "[PERSON_NAME]" at bounding box center [471, 92] width 181 height 22
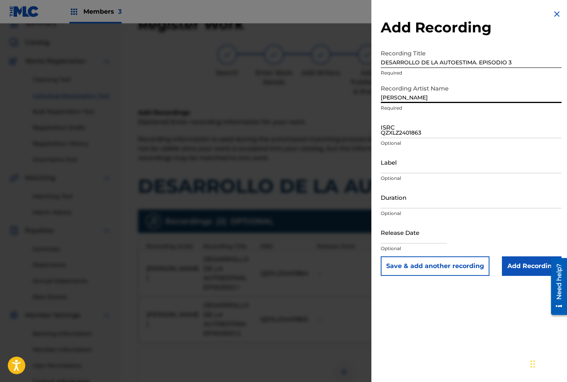
type input "[PERSON_NAME]"
click at [406, 135] on input "QZXLZ2401863" at bounding box center [471, 127] width 181 height 22
paste input "QZXLZ2401879"
type input "QZXLZ2401879"
click at [535, 266] on input "Add Recording" at bounding box center [532, 265] width 60 height 19
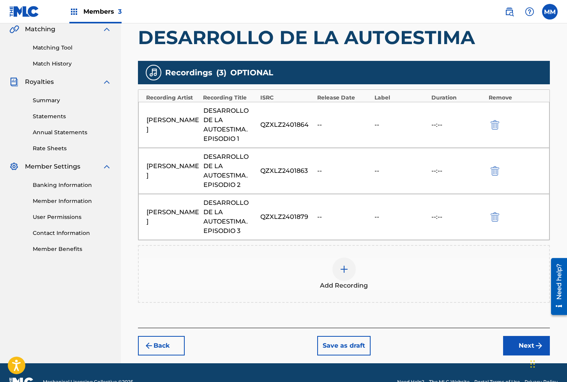
scroll to position [202, 0]
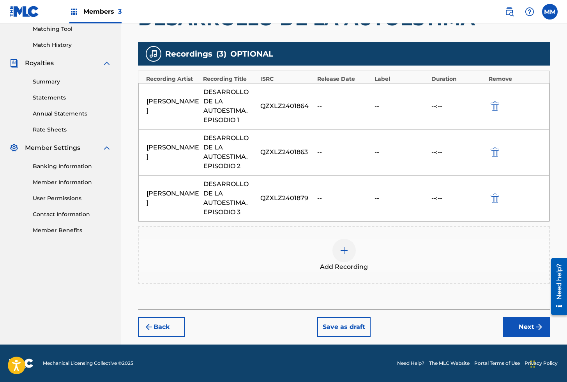
click at [530, 327] on button "Next" at bounding box center [526, 326] width 47 height 19
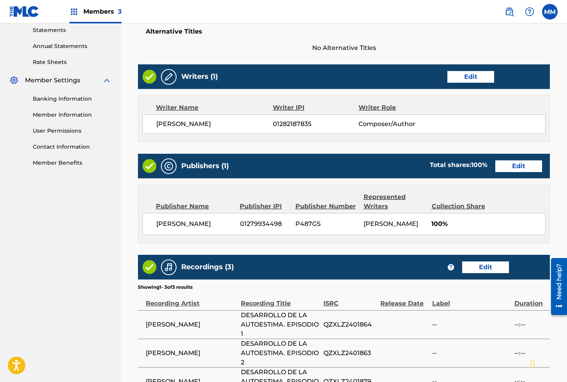
scroll to position [377, 0]
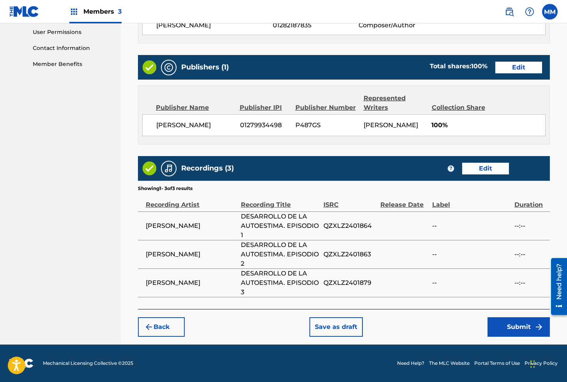
click at [508, 326] on button "Submit" at bounding box center [519, 326] width 62 height 19
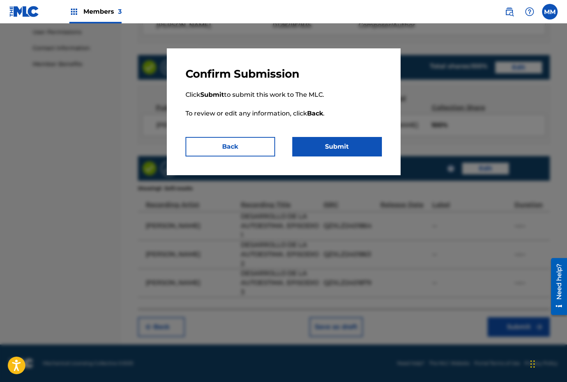
click at [346, 148] on button "Submit" at bounding box center [337, 146] width 90 height 19
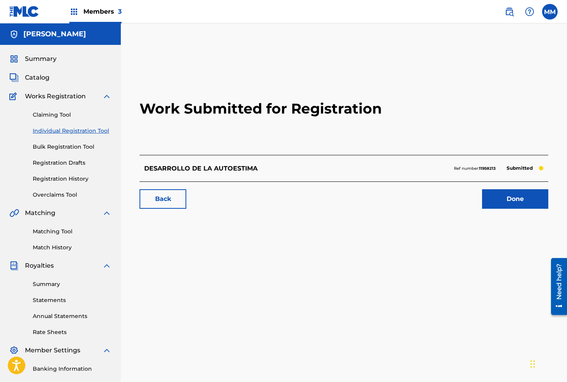
click at [534, 201] on link "Done" at bounding box center [515, 198] width 66 height 19
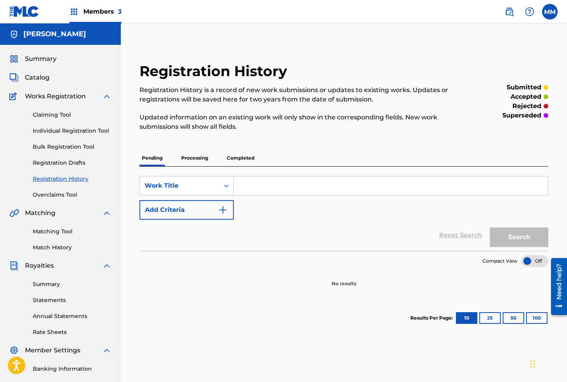
scroll to position [1, 0]
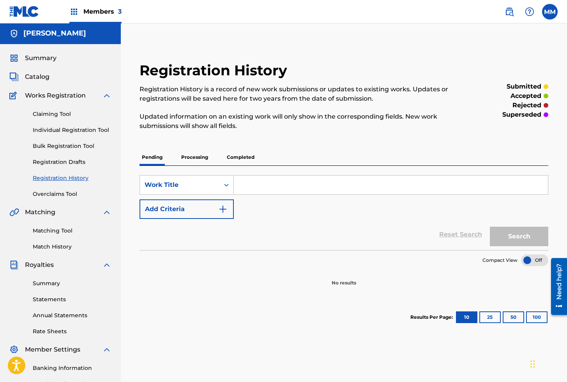
click at [79, 131] on link "Individual Registration Tool" at bounding box center [72, 130] width 79 height 8
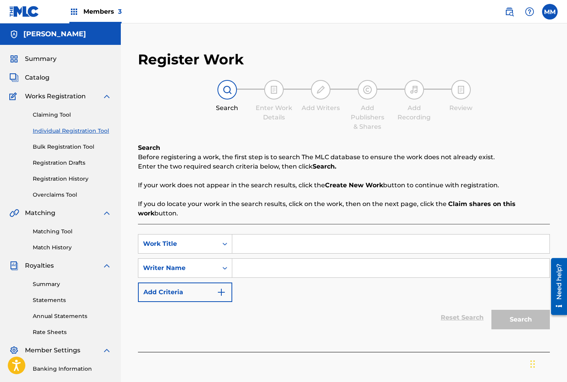
click at [261, 245] on input "Search Form" at bounding box center [390, 243] width 317 height 19
paste input "DESAYUNO EN LA PLAYA ([PERSON_NAME] 21)"
type input "DESAYUNO EN LA PLAYA ([PERSON_NAME] 21)"
click at [278, 271] on input "Search Form" at bounding box center [390, 267] width 317 height 19
type input "[PERSON_NAME]"
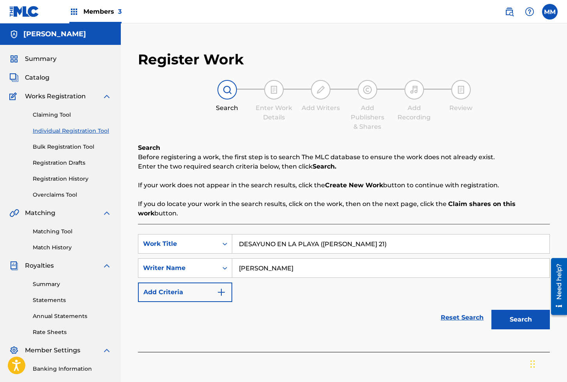
click at [511, 316] on button "Search" at bounding box center [521, 319] width 58 height 19
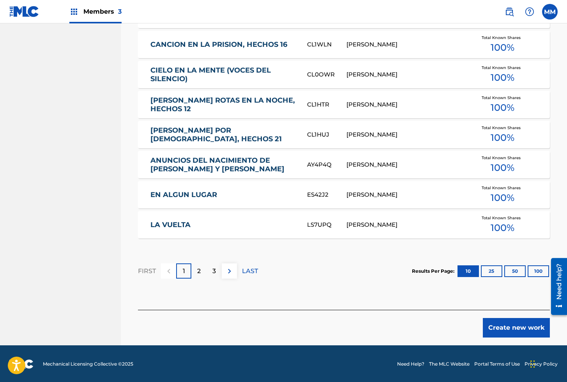
click at [505, 333] on button "Create new work" at bounding box center [516, 327] width 67 height 19
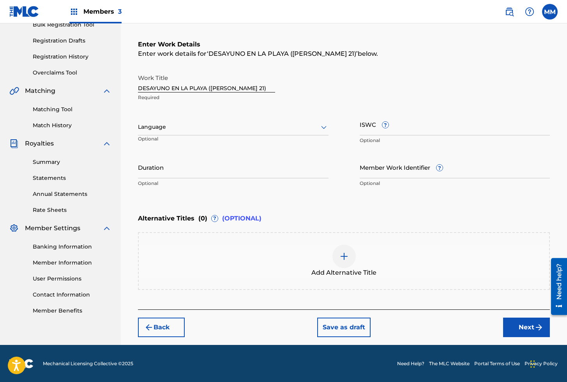
click at [165, 131] on div at bounding box center [233, 127] width 191 height 10
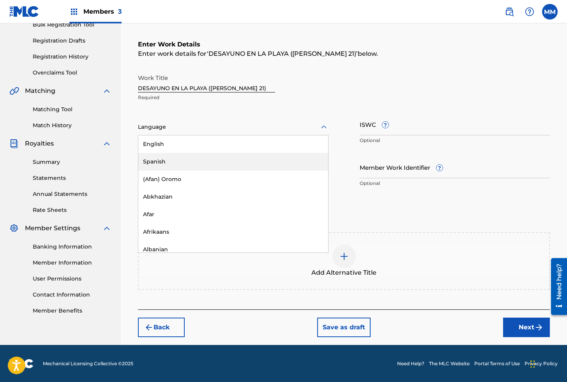
click at [158, 159] on div "Spanish" at bounding box center [233, 162] width 190 height 18
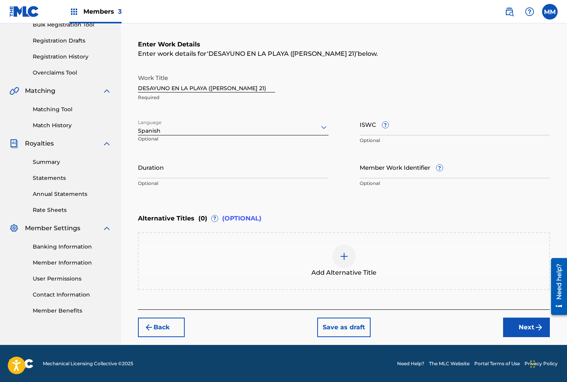
click at [402, 132] on input "ISWC ?" at bounding box center [455, 124] width 191 height 22
paste input "T3319900460"
type input "T3319900460"
click at [372, 165] on input "Member Work Identifier ?" at bounding box center [455, 167] width 191 height 22
paste input "929823089"
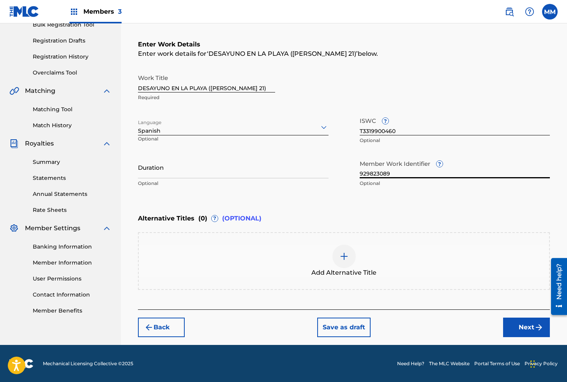
type input "929823089"
click at [523, 328] on button "Next" at bounding box center [526, 326] width 47 height 19
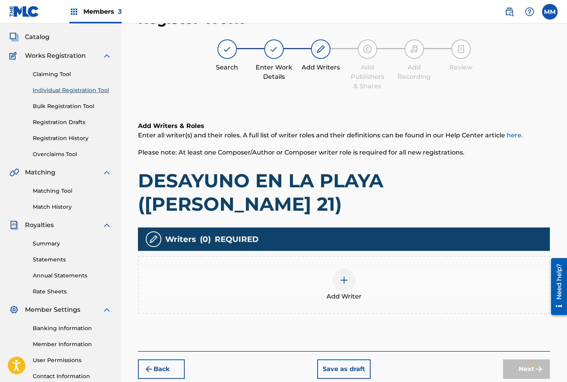
scroll to position [35, 0]
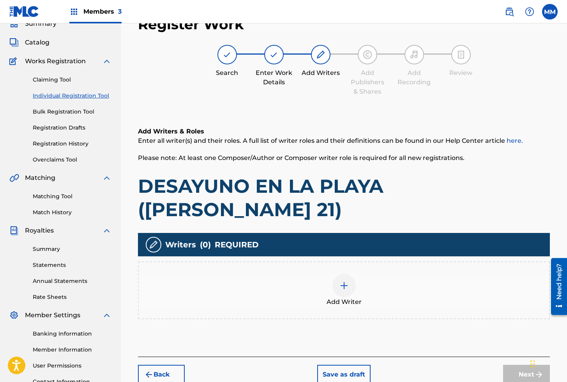
click at [338, 297] on span "Add Writer" at bounding box center [344, 301] width 35 height 9
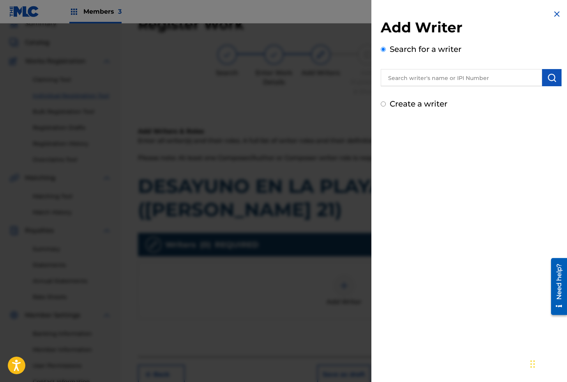
click at [431, 83] on input "text" at bounding box center [461, 77] width 161 height 17
paste input "01279306825"
type input "01279306825"
click at [552, 78] on img "submit" at bounding box center [551, 77] width 9 height 9
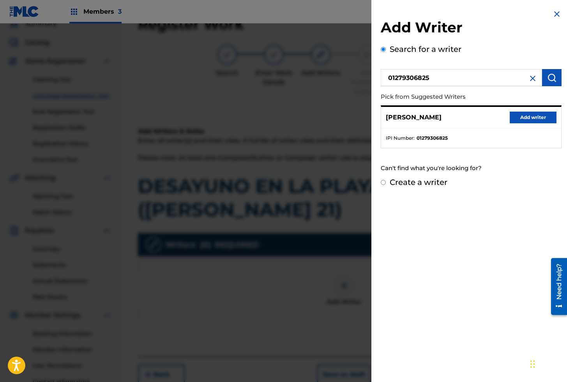
click at [525, 114] on button "Add writer" at bounding box center [533, 118] width 47 height 12
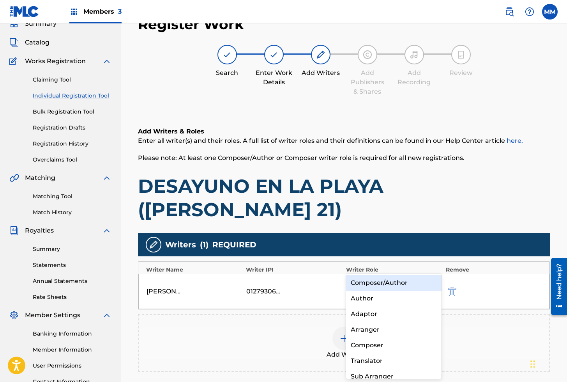
click at [387, 280] on div at bounding box center [387, 285] width 72 height 11
click at [385, 279] on div "Composer/Author" at bounding box center [394, 283] width 96 height 16
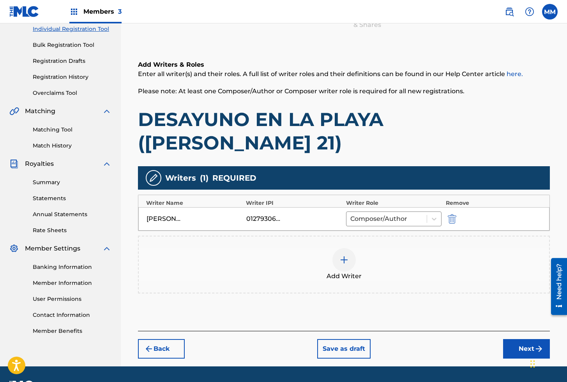
click at [528, 339] on button "Next" at bounding box center [526, 348] width 47 height 19
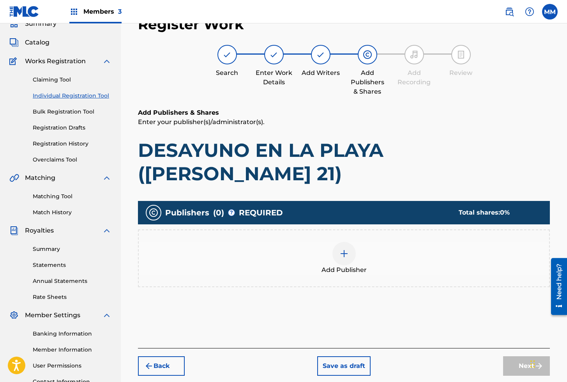
click at [339, 242] on div at bounding box center [344, 253] width 23 height 23
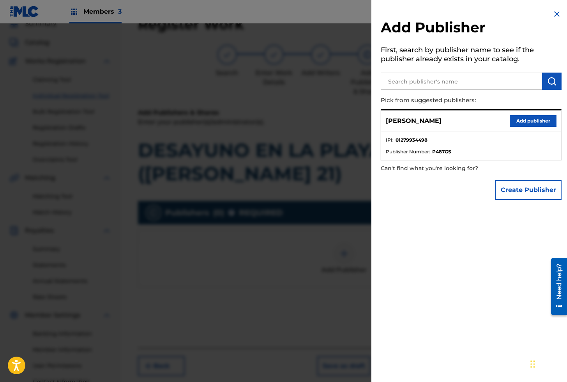
click at [518, 124] on button "Add publisher" at bounding box center [533, 121] width 47 height 12
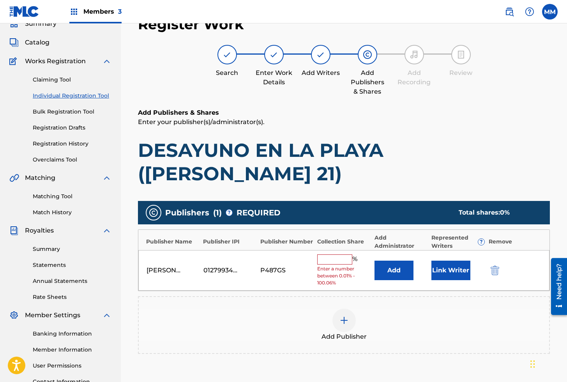
click at [454, 260] on button "Link Writer" at bounding box center [451, 269] width 39 height 19
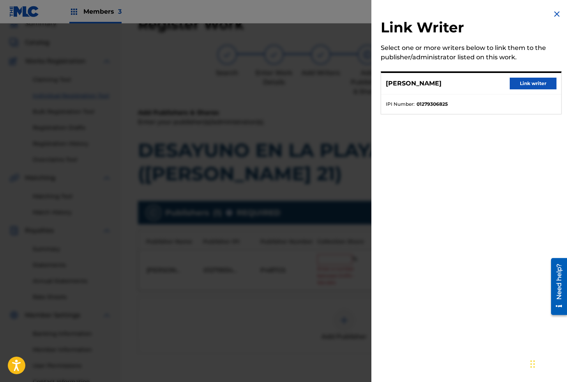
click at [530, 87] on button "Link writer" at bounding box center [533, 84] width 47 height 12
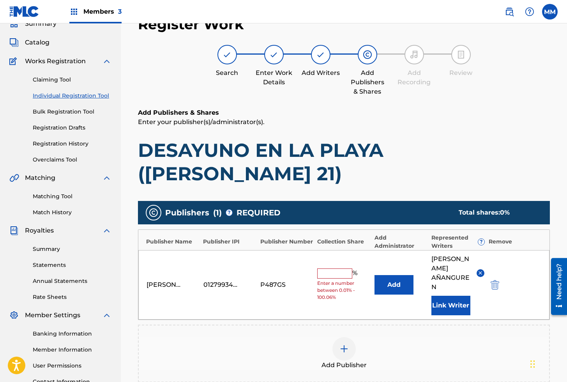
click at [328, 268] on input "text" at bounding box center [334, 273] width 35 height 10
type input "100"
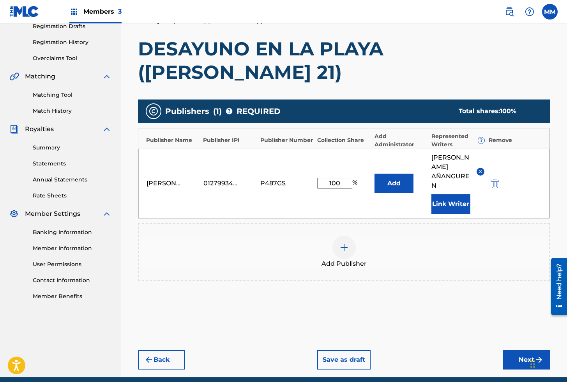
click at [519, 350] on button "Next" at bounding box center [526, 359] width 47 height 19
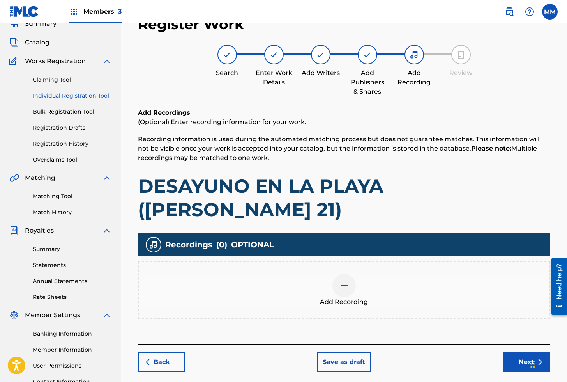
click at [341, 281] on img at bounding box center [344, 285] width 9 height 9
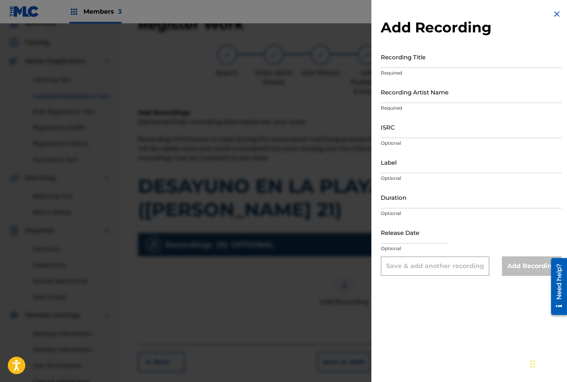
click at [405, 65] on input "Recording Title" at bounding box center [471, 57] width 181 height 22
paste input "[PERSON_NAME] 21, DESAYUNO EN LA PLAYA"
type input "[PERSON_NAME] 21, DESAYUNO EN LA PLAYA"
click at [393, 95] on input "Recording Artist Name" at bounding box center [471, 92] width 181 height 22
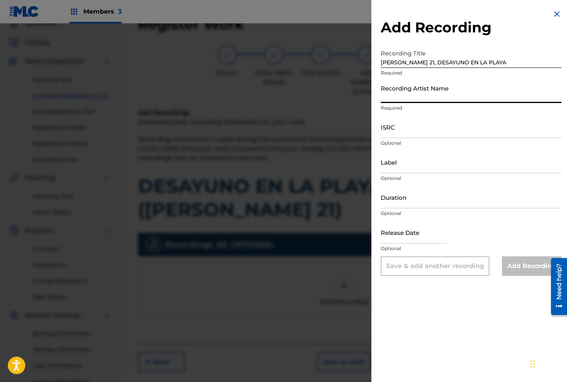
paste input "SAN [PERSON_NAME]"
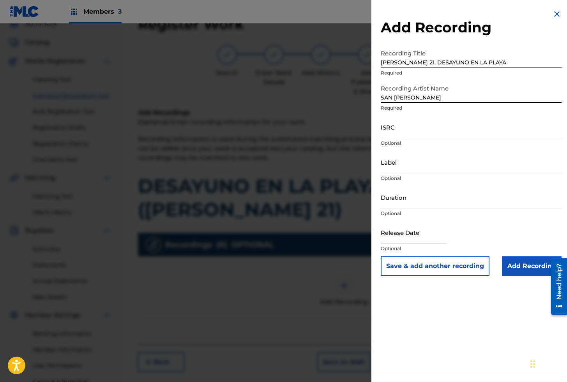
type input "SAN [PERSON_NAME]"
click at [420, 131] on input "ISRC" at bounding box center [471, 127] width 181 height 22
paste input "AEA3A2522663"
type input "AEA3A2522663"
click at [432, 263] on button "Save & add another recording" at bounding box center [435, 265] width 109 height 19
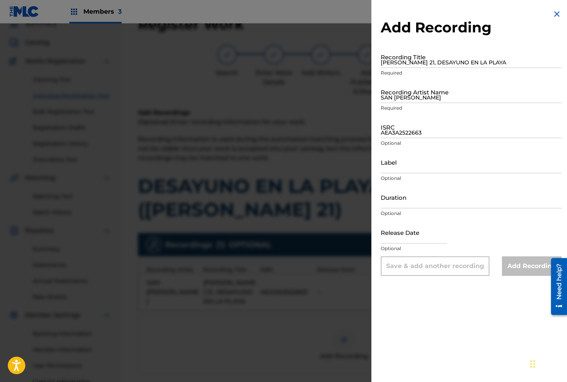
click at [399, 62] on input "[PERSON_NAME] 21, DESAYUNO EN LA PLAYA" at bounding box center [471, 57] width 181 height 22
paste input "DESAYUNO EN LA PLAYA ([PERSON_NAME] 21)"
type input "DESAYUNO EN LA PLAYA ([PERSON_NAME] 21)"
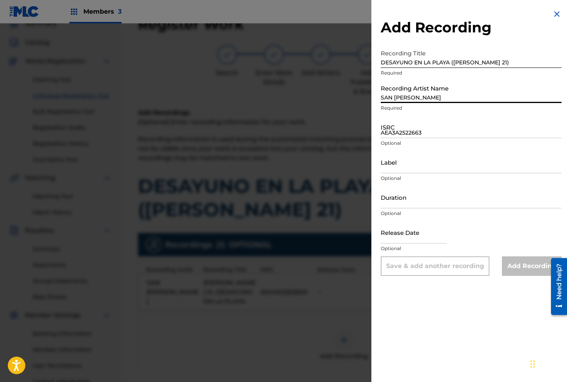
click at [393, 99] on input "SAN [PERSON_NAME]" at bounding box center [471, 92] width 181 height 22
paste input "[PERSON_NAME] VIVA"
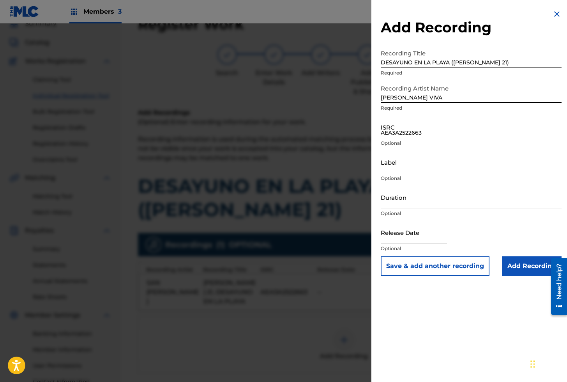
type input "[PERSON_NAME] VIVA"
click at [418, 133] on input "AEA3A2522663" at bounding box center [471, 127] width 181 height 22
paste input "AEA3A2533604"
type input "AEA3A2533604"
click at [533, 268] on input "Add Recording" at bounding box center [532, 265] width 60 height 19
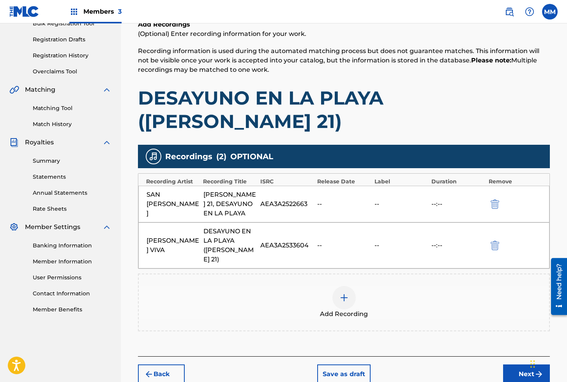
scroll to position [138, 0]
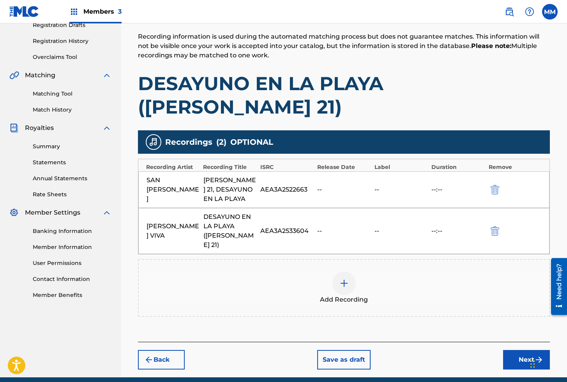
click at [520, 350] on button "Next" at bounding box center [526, 359] width 47 height 19
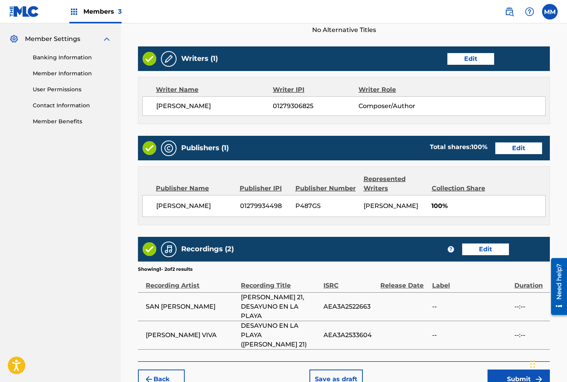
scroll to position [331, 0]
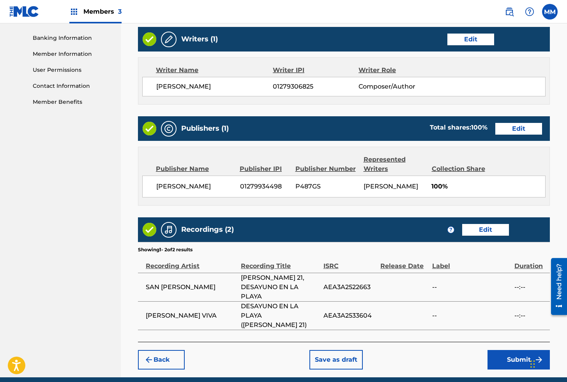
click at [512, 350] on button "Submit" at bounding box center [519, 359] width 62 height 19
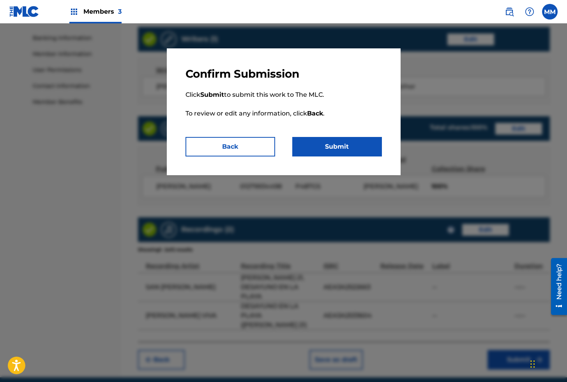
click at [331, 145] on button "Submit" at bounding box center [337, 146] width 90 height 19
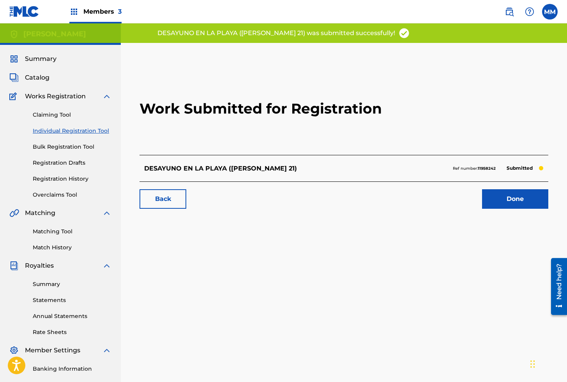
click at [509, 195] on link "Done" at bounding box center [515, 198] width 66 height 19
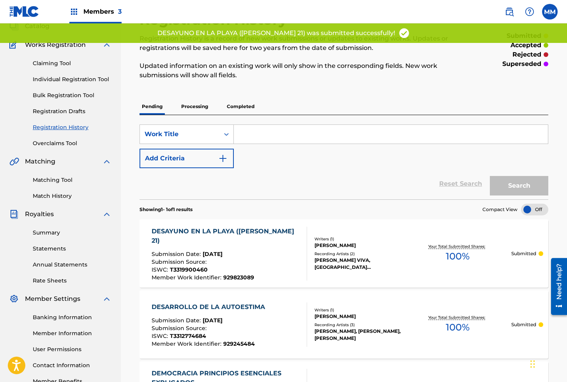
scroll to position [53, 0]
